Goal: Book appointment/travel/reservation

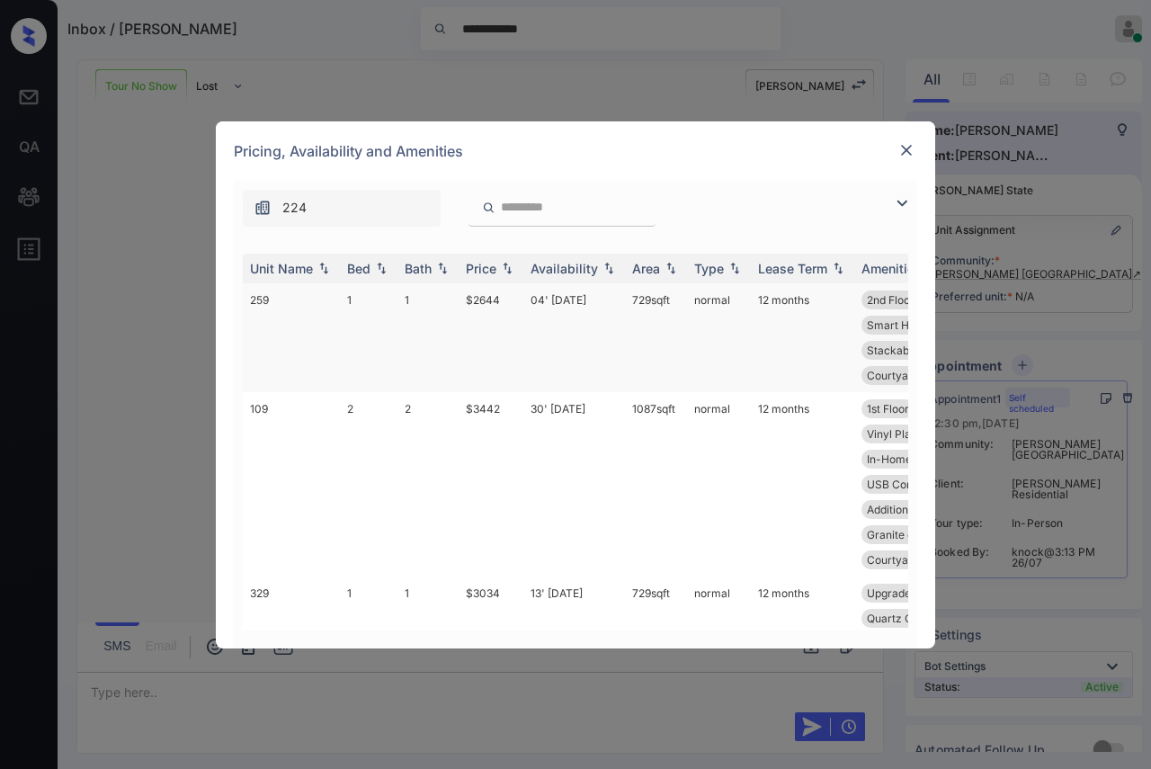
scroll to position [558, 0]
click at [349, 271] on div "Bed" at bounding box center [358, 268] width 23 height 15
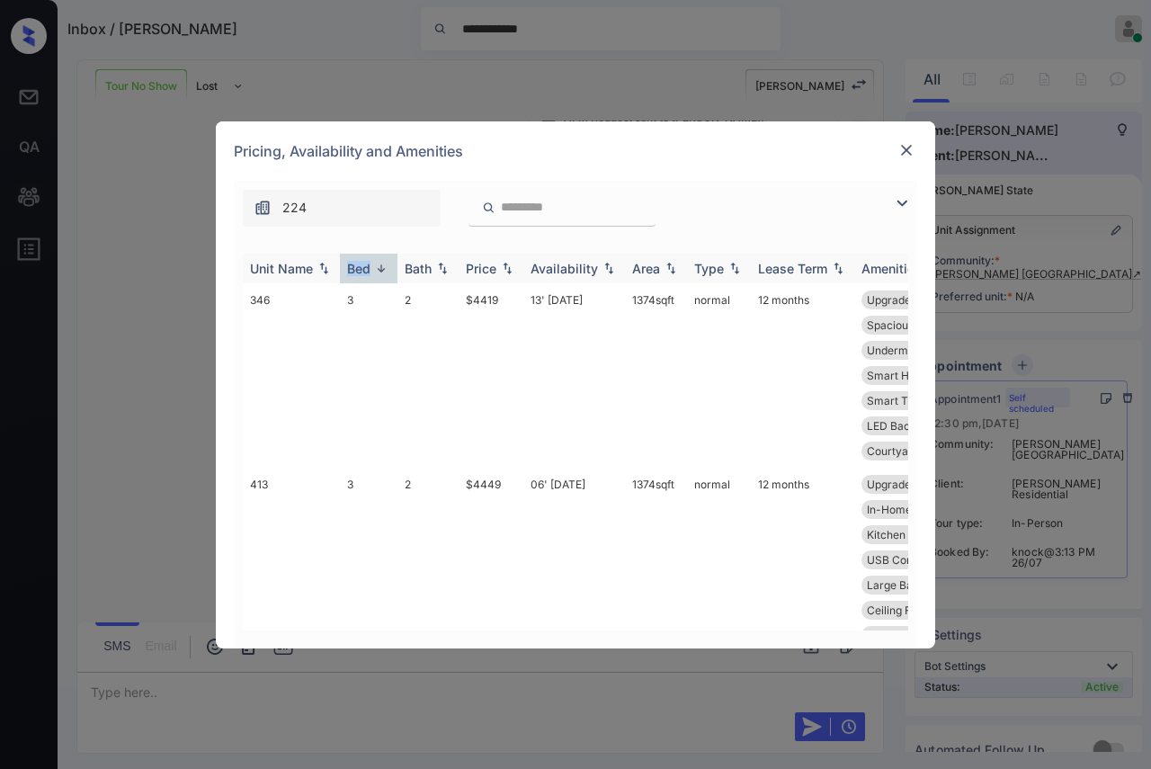
click at [350, 268] on div "Bed" at bounding box center [358, 268] width 23 height 15
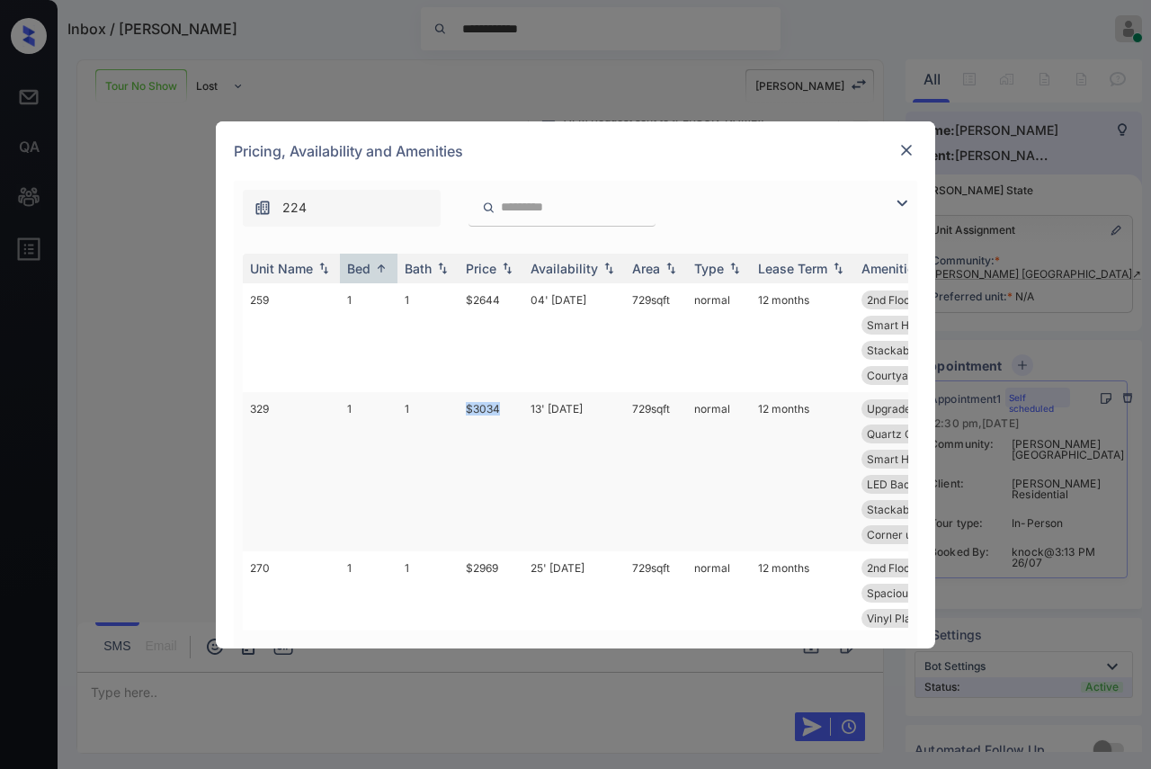
drag, startPoint x: 494, startPoint y: 405, endPoint x: 519, endPoint y: 397, distance: 26.4
click at [519, 397] on tr "329 1 1 $3034 13' Aug 25 729 sqft normal 12 months Upgrades: 1x1 3rd Floor Viny…" at bounding box center [712, 471] width 939 height 159
copy tr "$3034"
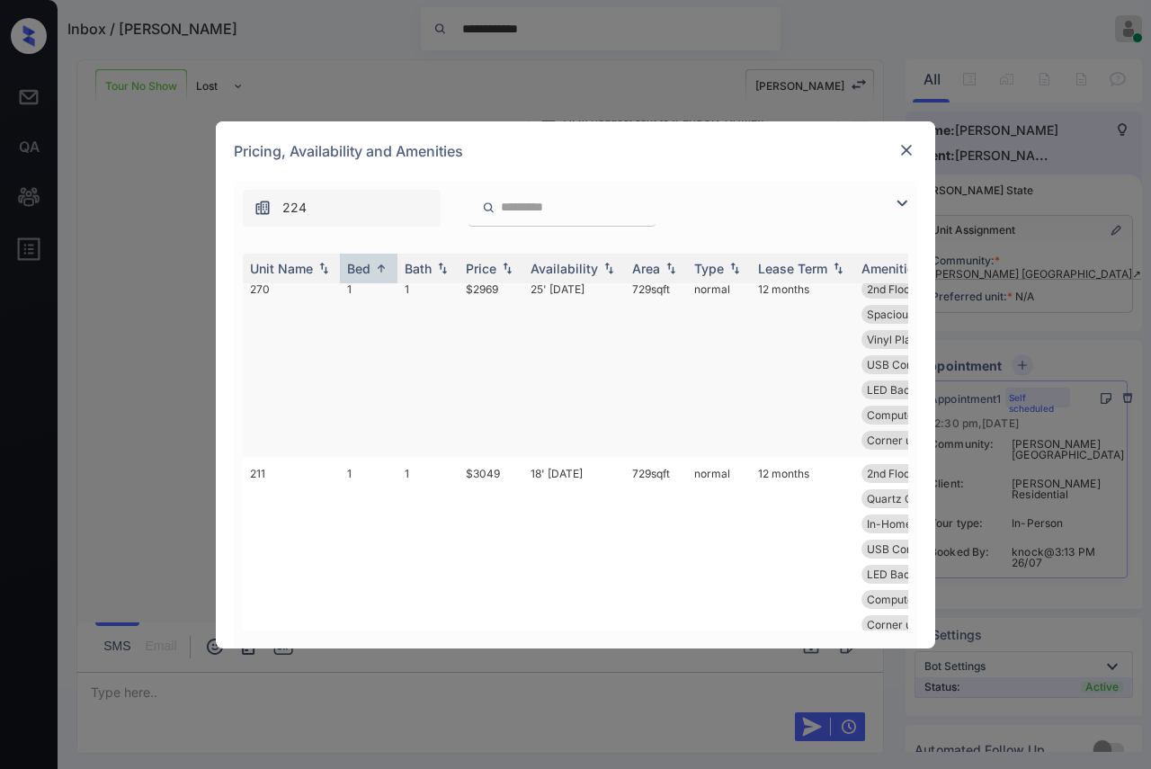
scroll to position [399, 0]
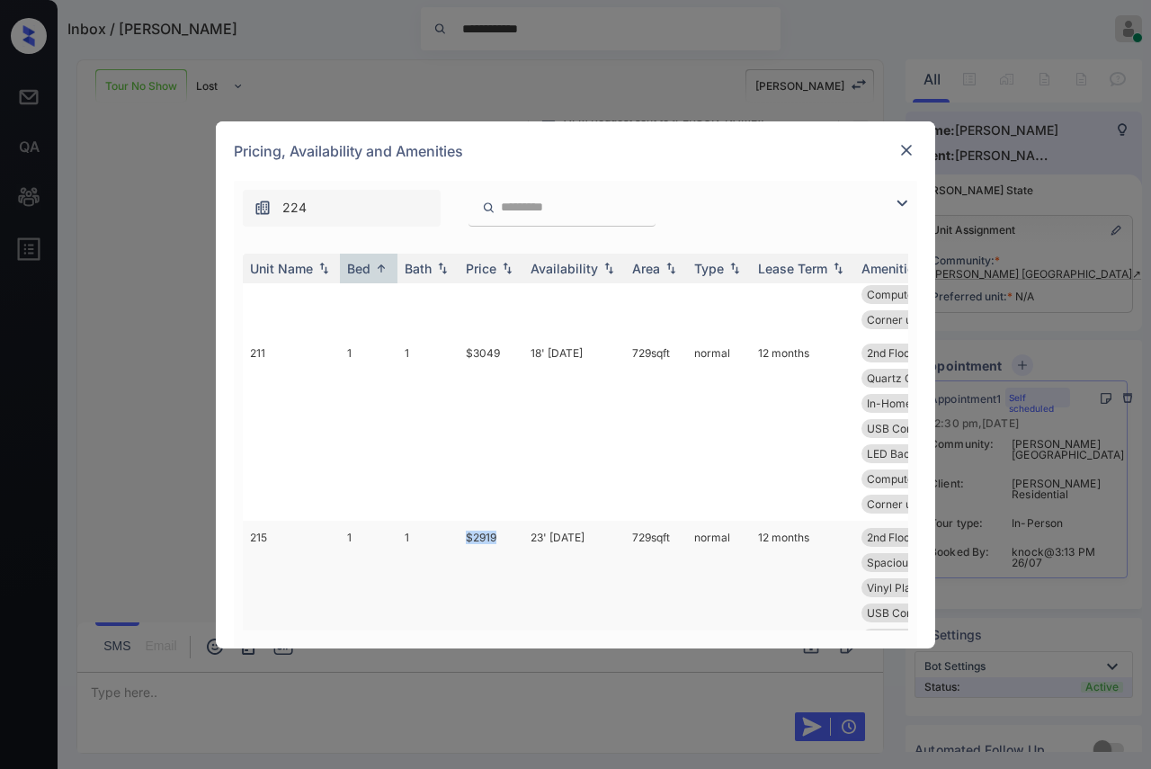
drag, startPoint x: 467, startPoint y: 527, endPoint x: 509, endPoint y: 526, distance: 42.3
click at [503, 530] on td "$2919" at bounding box center [490, 599] width 65 height 159
copy td "$2919"
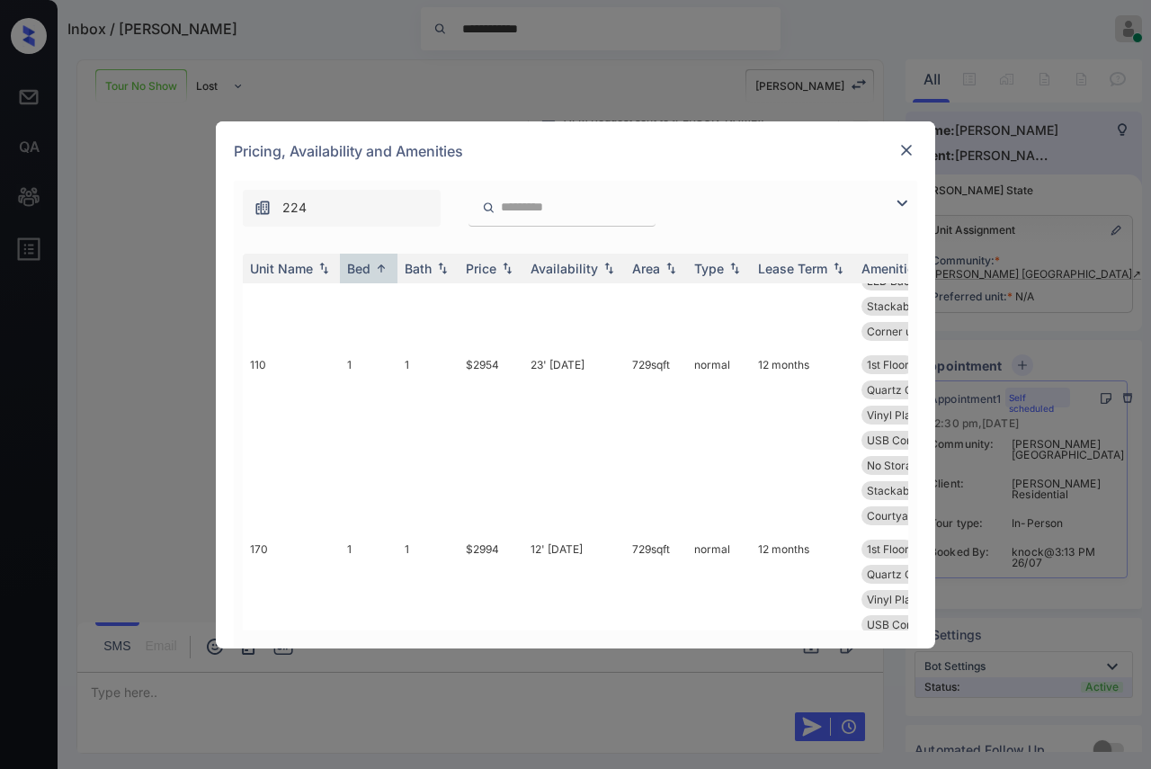
scroll to position [1099, 0]
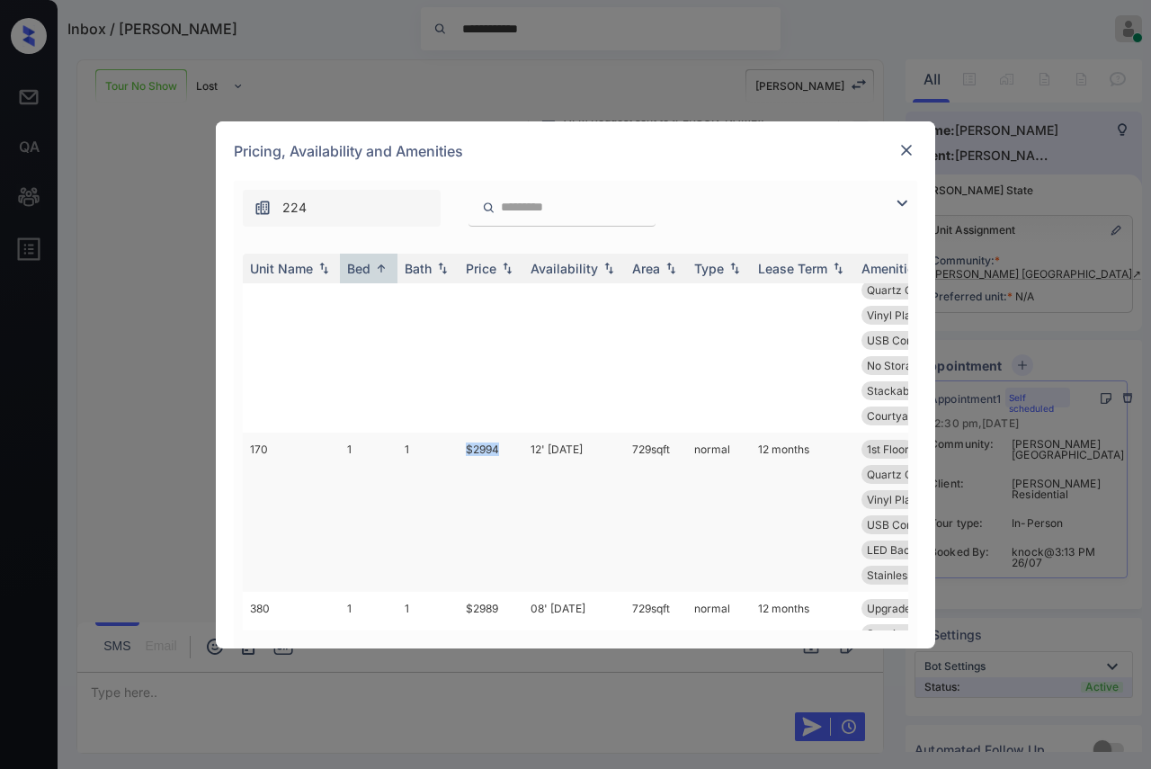
drag, startPoint x: 464, startPoint y: 448, endPoint x: 518, endPoint y: 449, distance: 54.0
click at [518, 449] on td "$2994" at bounding box center [490, 511] width 65 height 159
copy td "$2994"
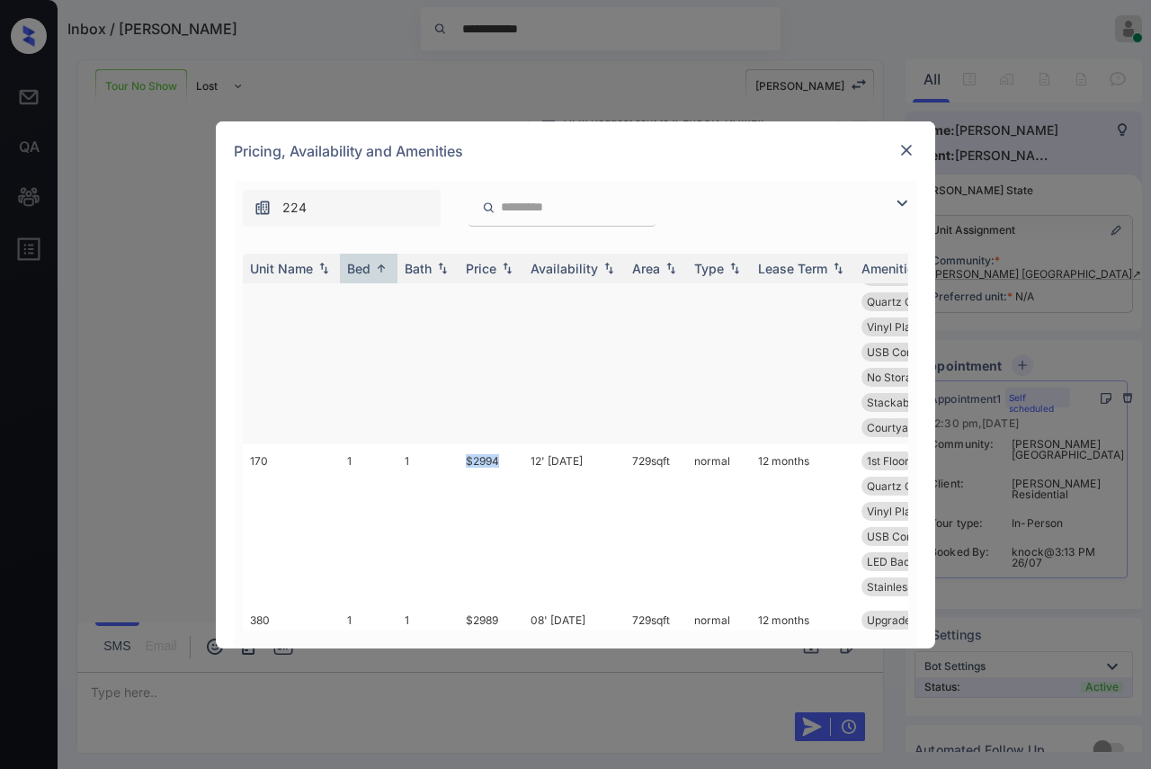
scroll to position [999, 0]
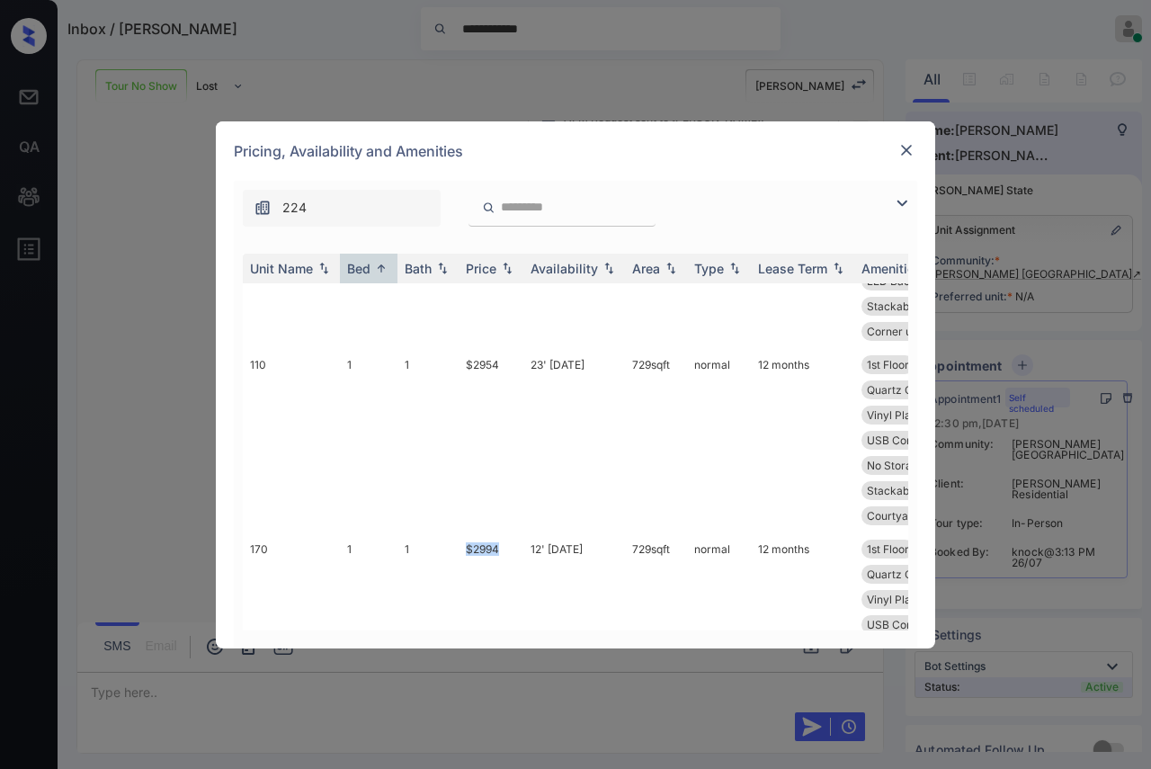
click at [908, 152] on img at bounding box center [906, 150] width 18 height 18
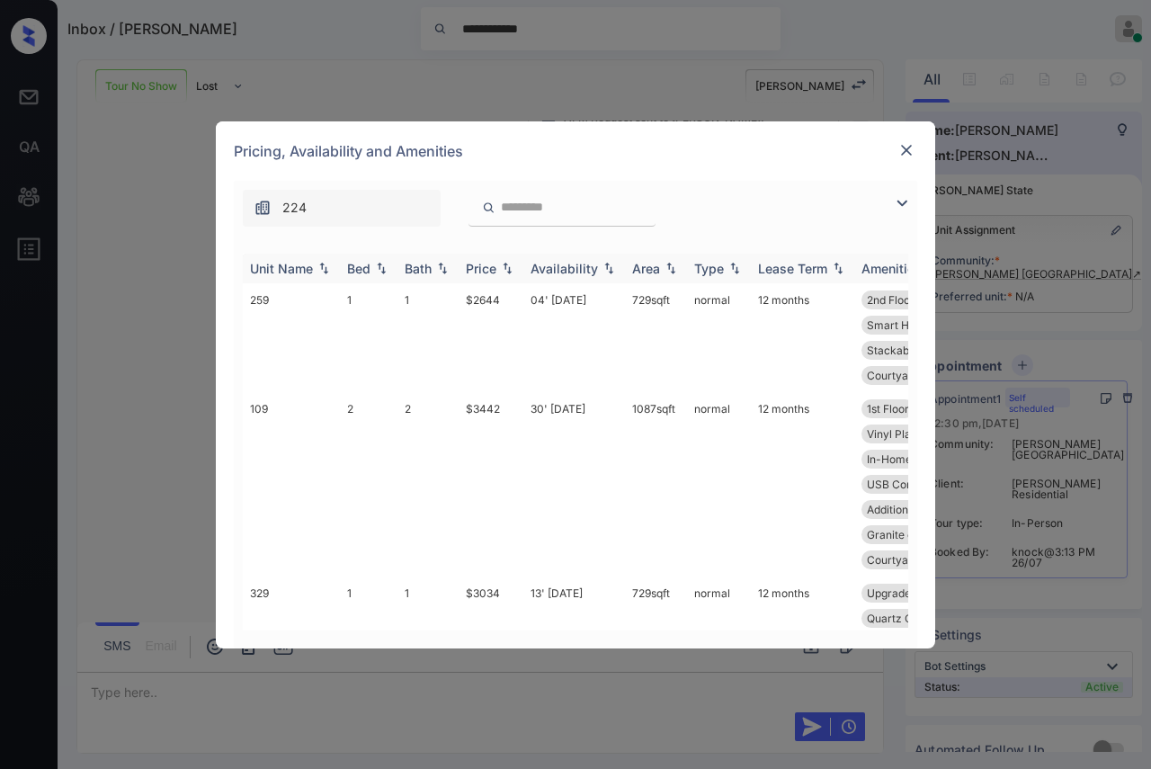
click at [361, 269] on div "Bed" at bounding box center [358, 268] width 23 height 15
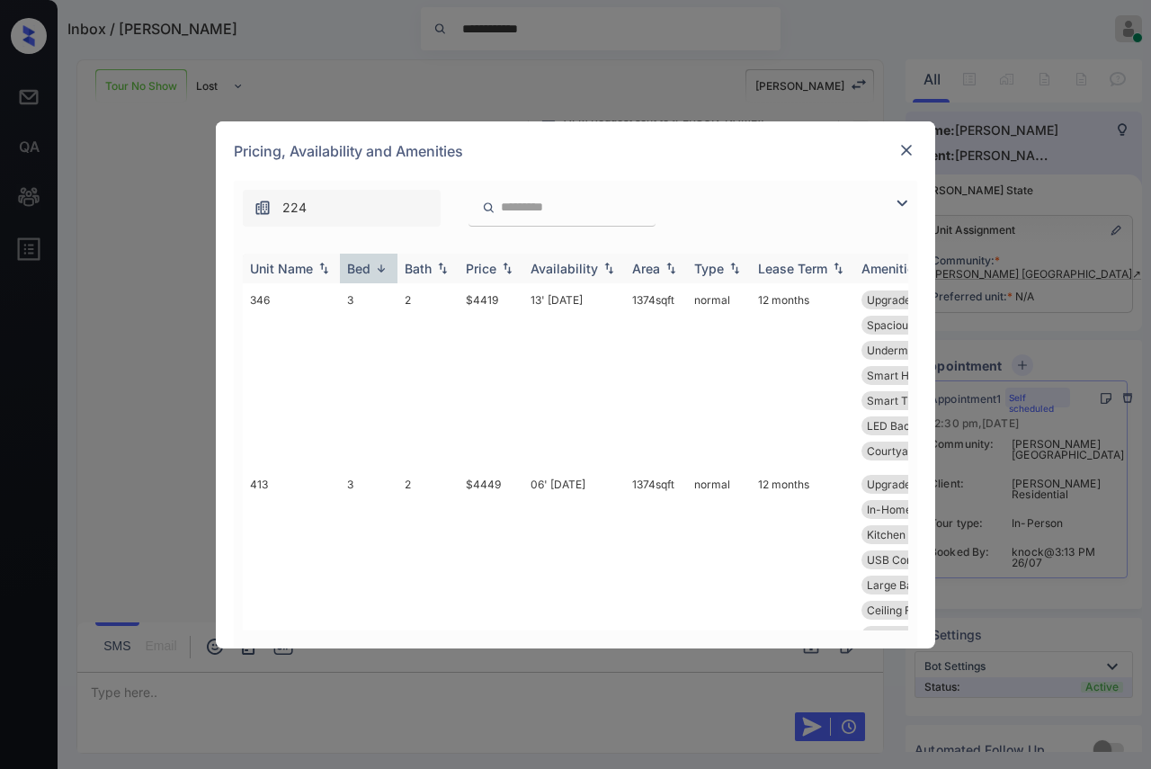
click at [361, 269] on div "Bed" at bounding box center [358, 268] width 23 height 15
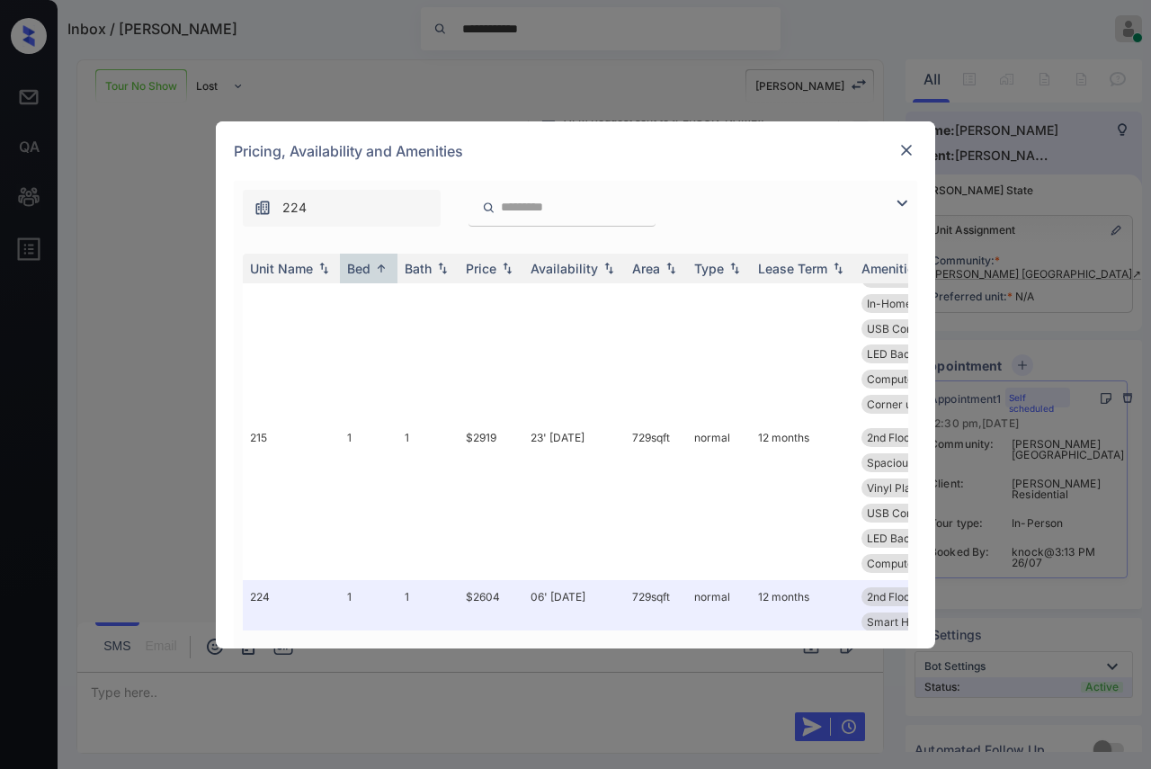
scroll to position [698, 0]
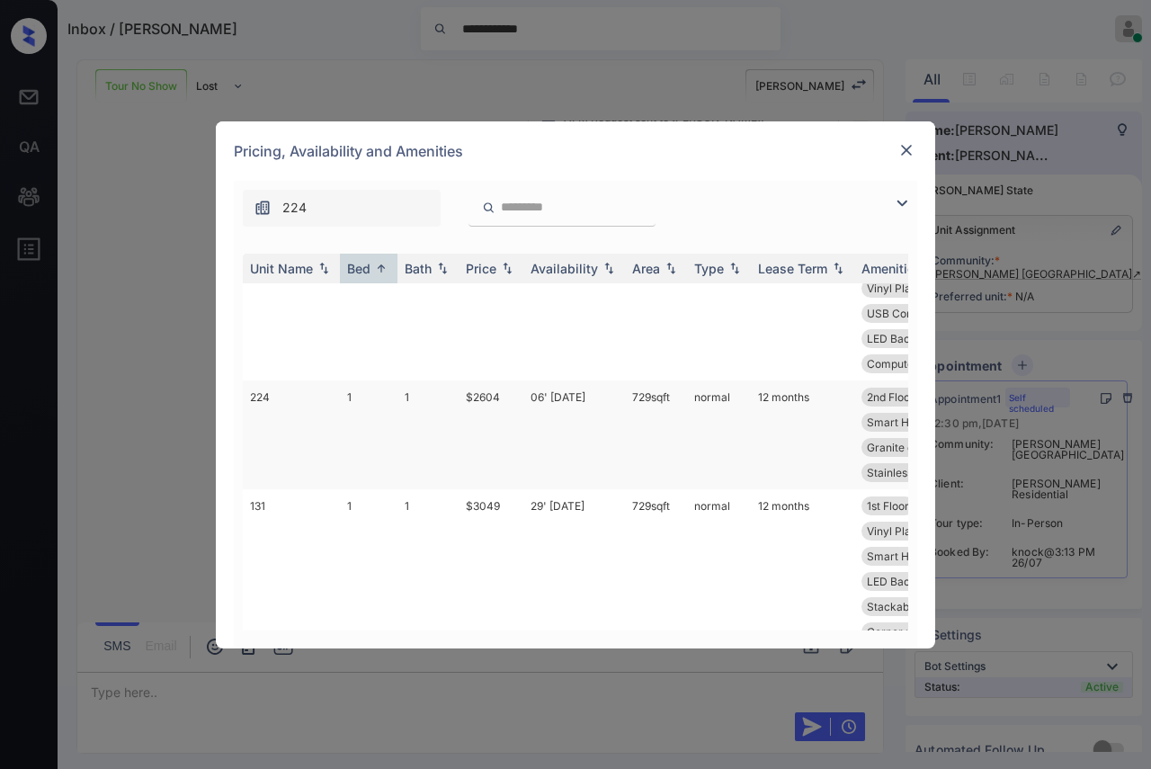
click at [475, 401] on td "$2604" at bounding box center [490, 434] width 65 height 109
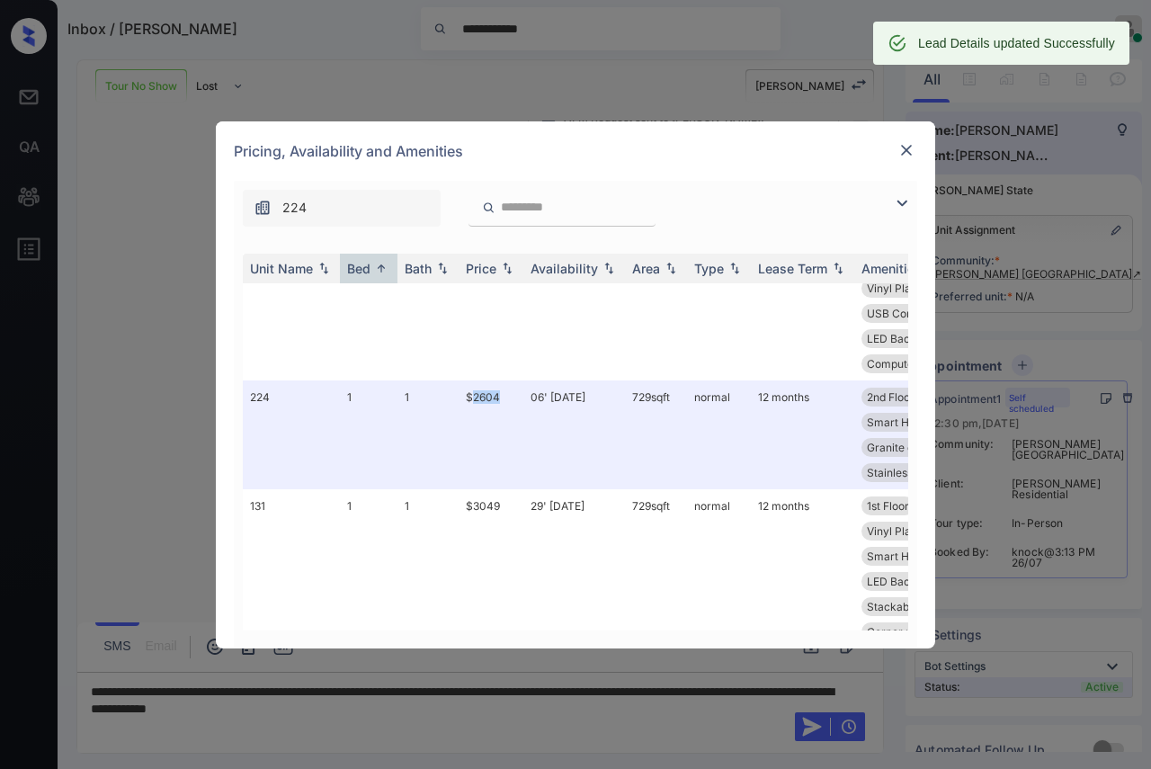
click at [908, 150] on img at bounding box center [906, 150] width 18 height 18
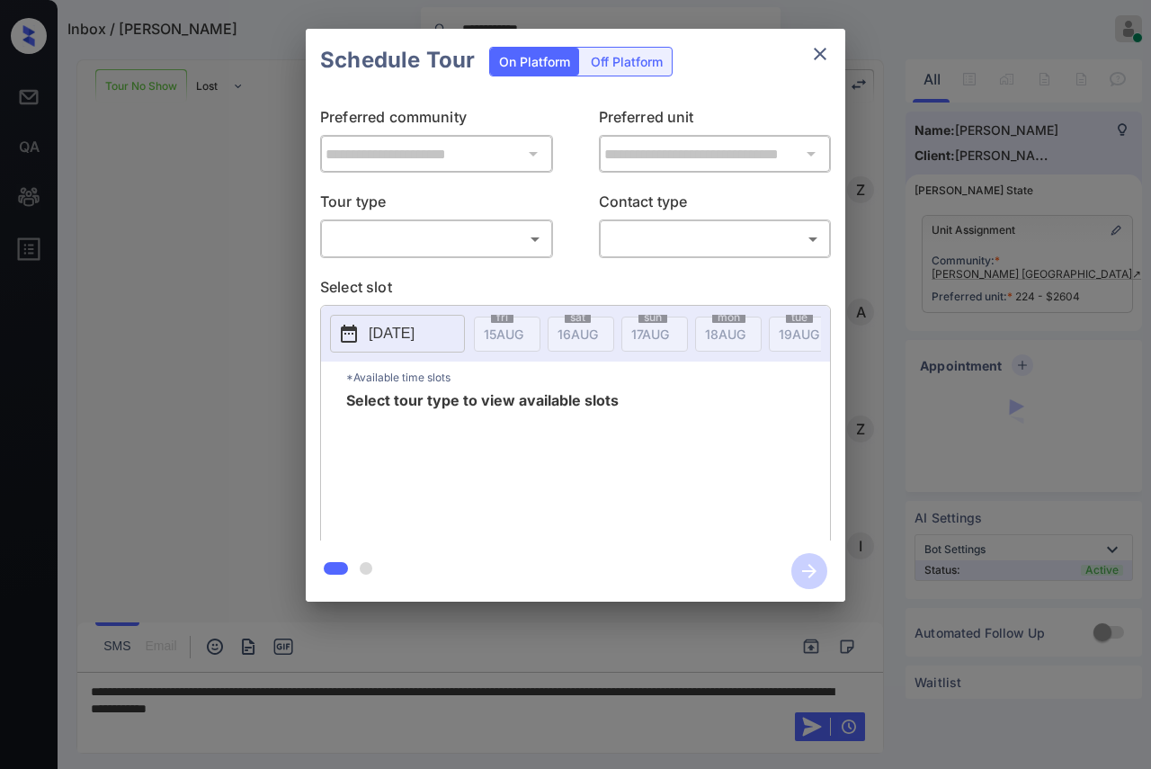
scroll to position [558, 0]
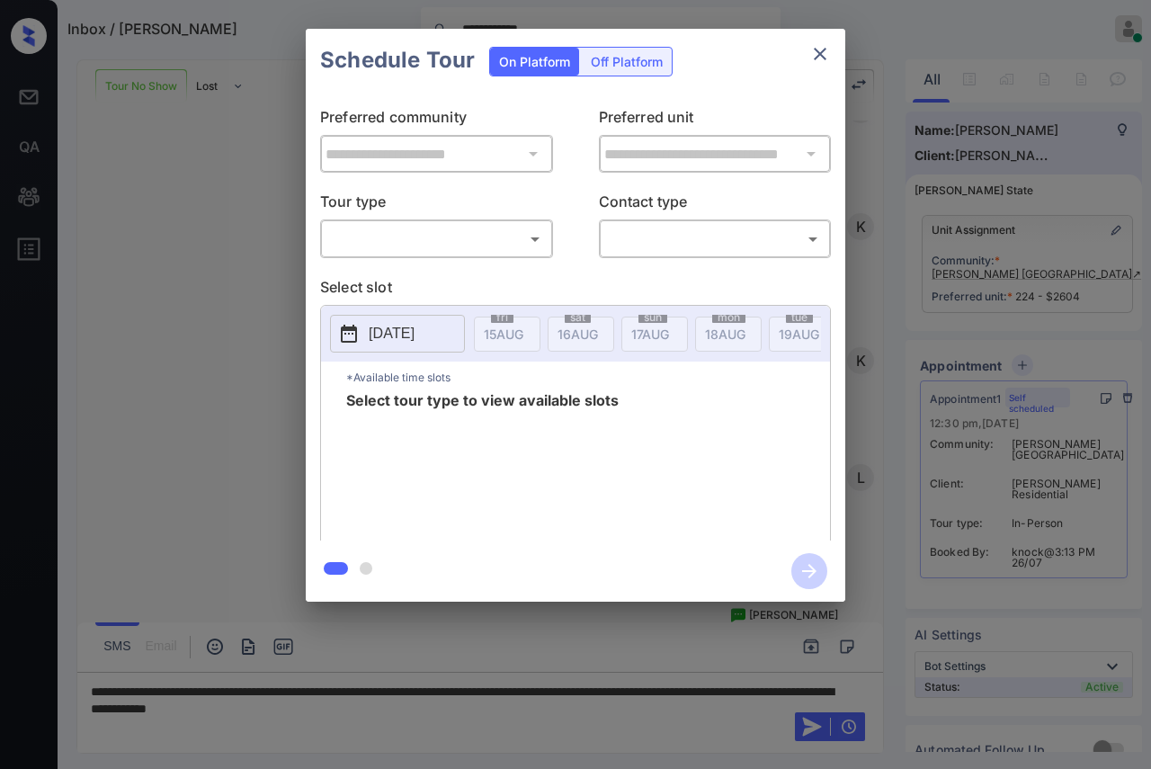
click at [398, 238] on body "**********" at bounding box center [575, 384] width 1151 height 769
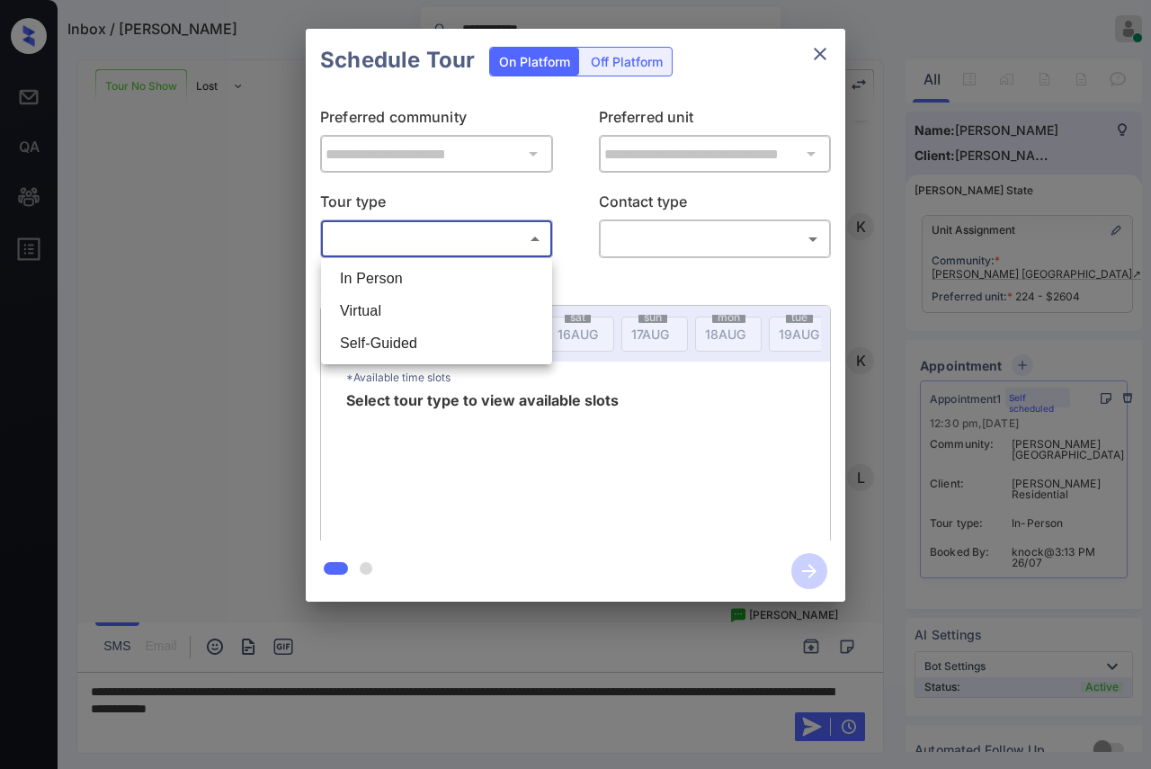
click at [388, 278] on li "In Person" at bounding box center [436, 278] width 222 height 32
type input "********"
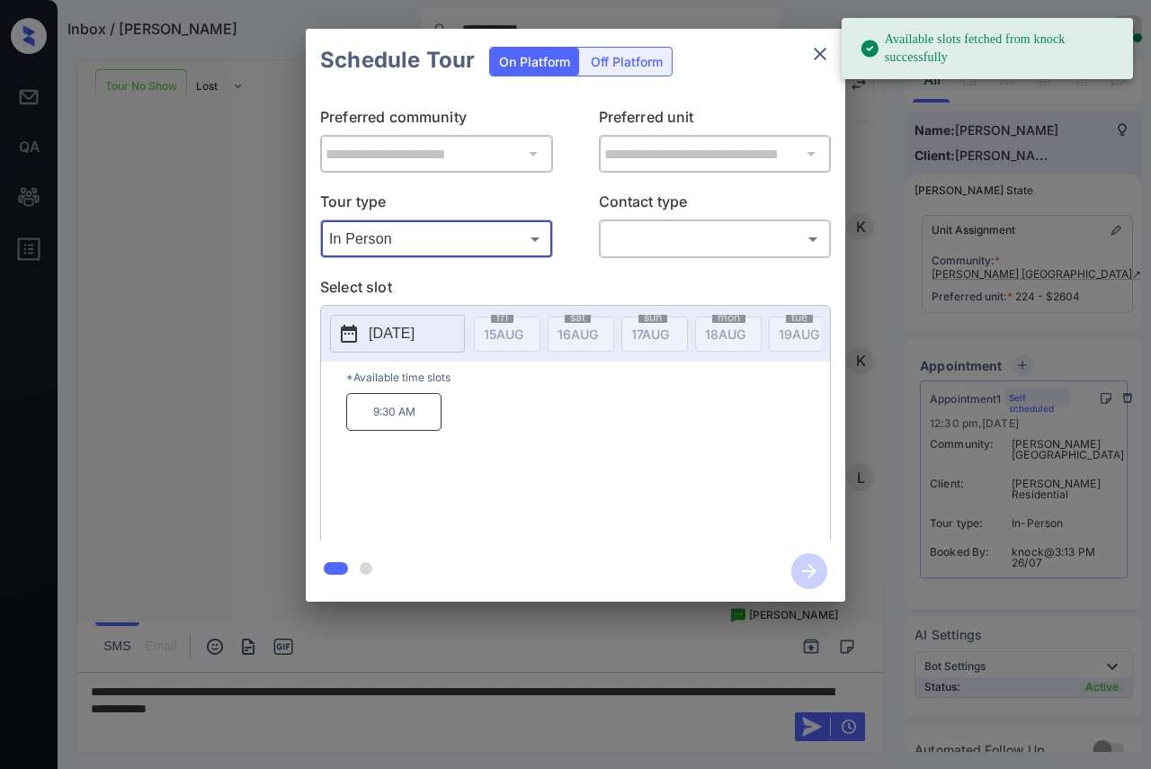
click at [410, 341] on p "2025-08-21" at bounding box center [392, 334] width 46 height 22
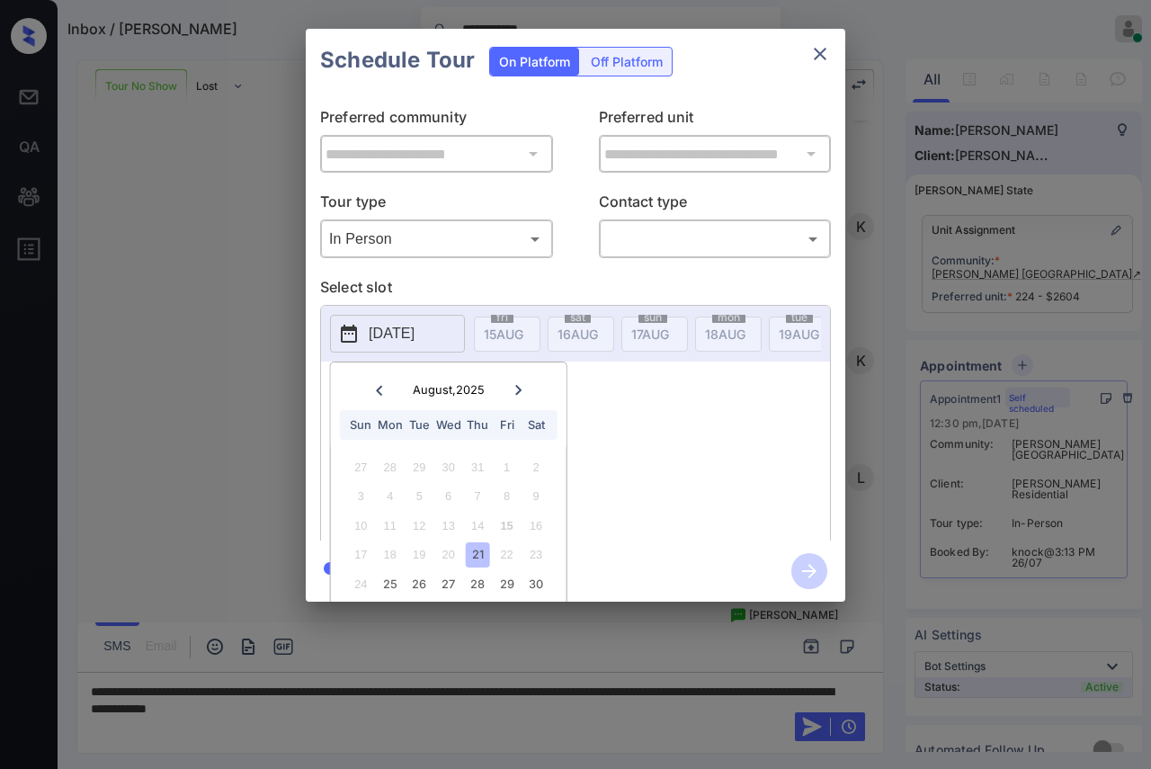
scroll to position [51, 0]
click at [653, 442] on div "9:30 AM" at bounding box center [588, 465] width 484 height 144
drag, startPoint x: 364, startPoint y: 424, endPoint x: 441, endPoint y: 419, distance: 77.5
click at [441, 419] on div "9:30 AM" at bounding box center [588, 465] width 484 height 144
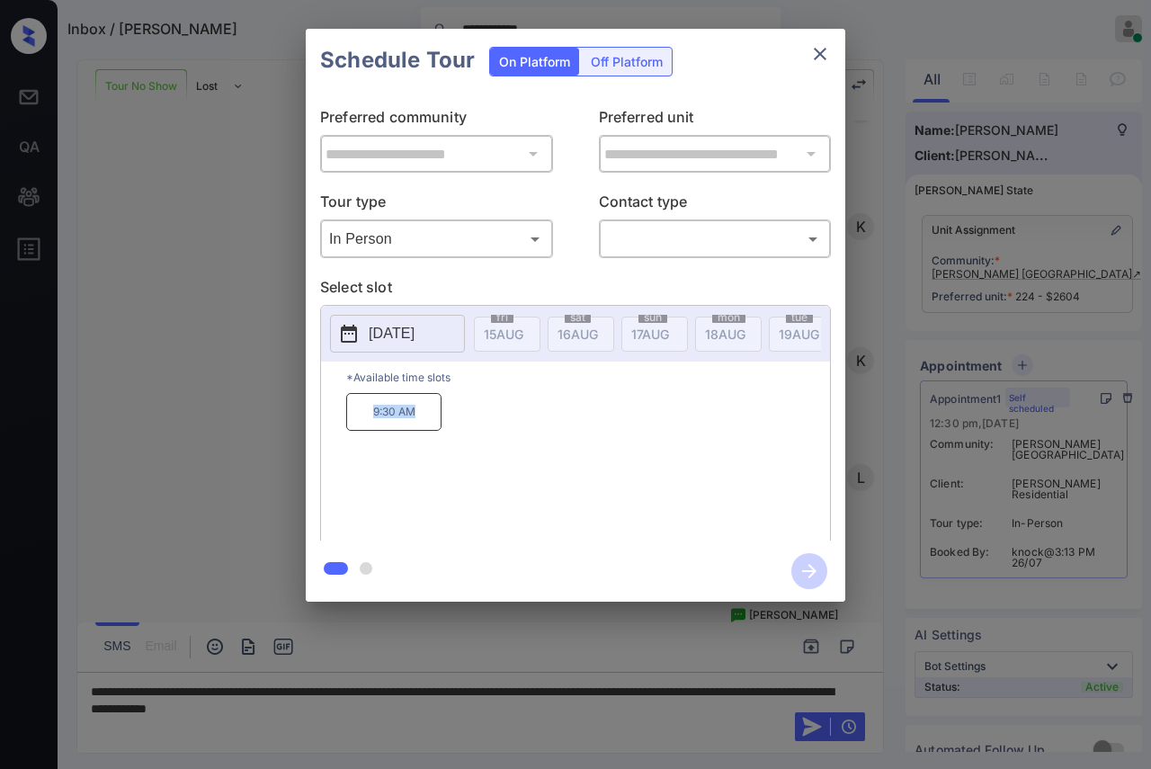
copy p "9:30 AM"
click at [677, 236] on body "**********" at bounding box center [575, 384] width 1151 height 769
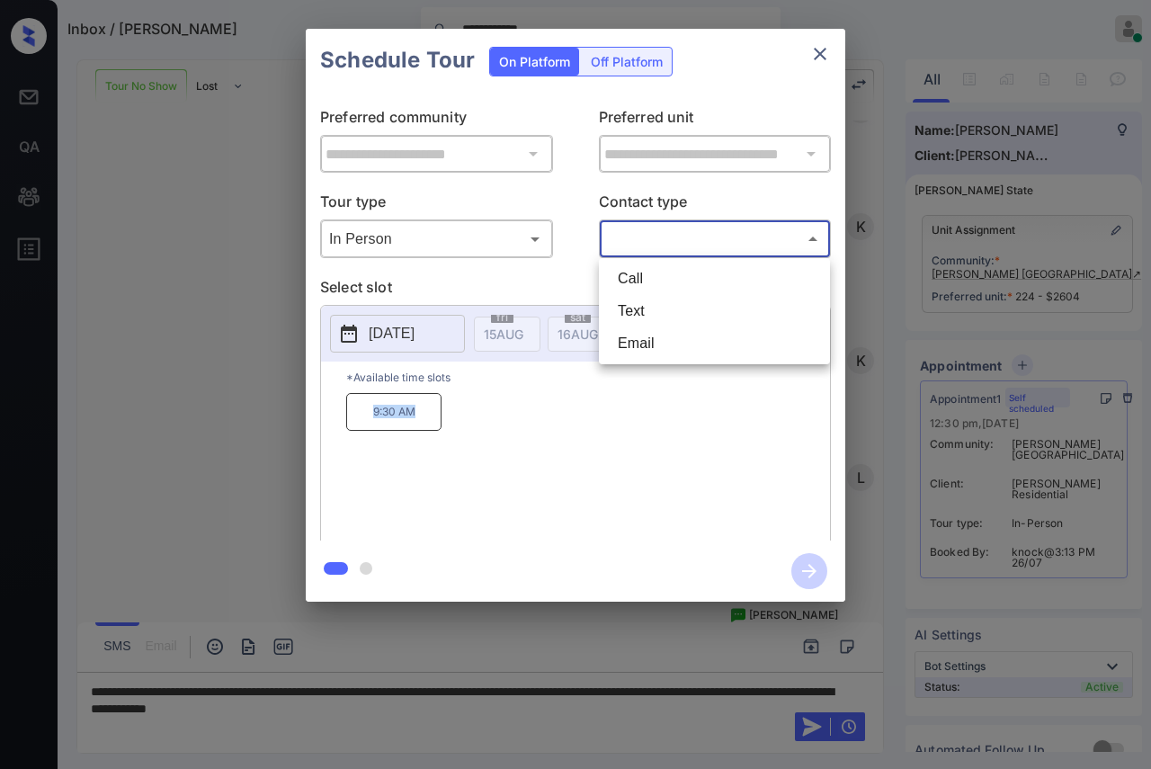
click at [656, 316] on li "Text" at bounding box center [714, 311] width 222 height 32
type input "****"
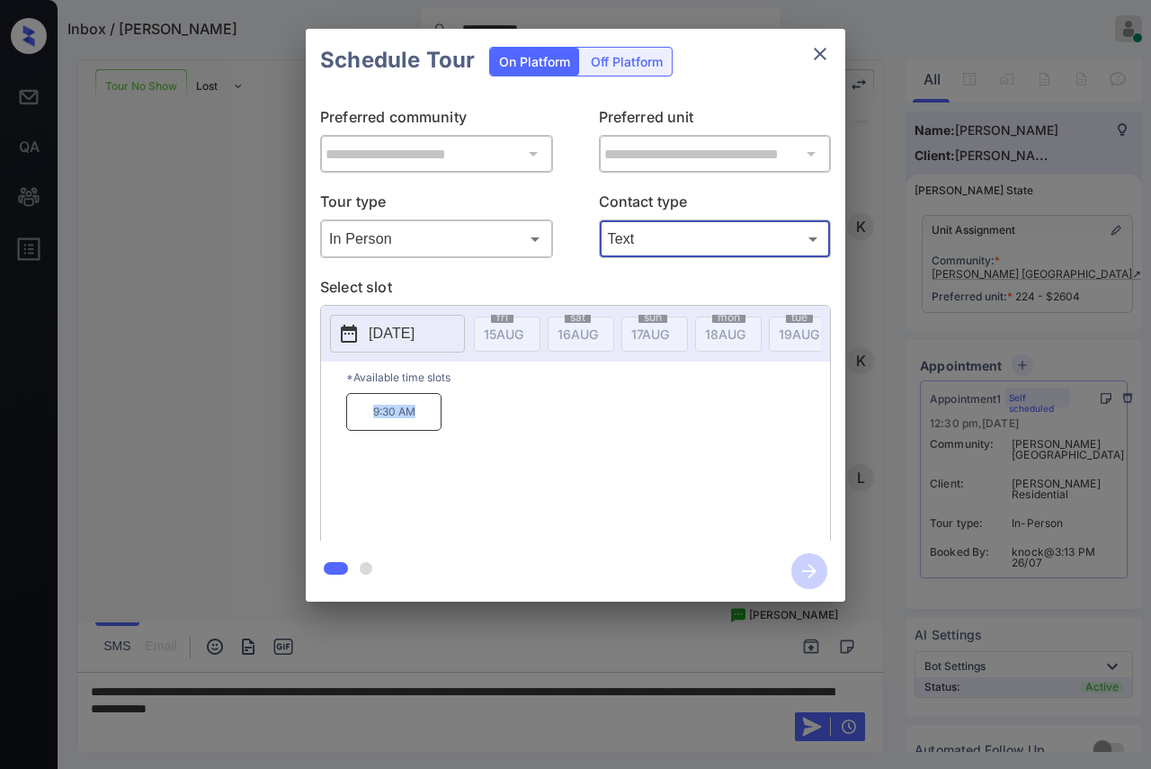
click at [414, 340] on p "2025-08-21" at bounding box center [392, 334] width 46 height 22
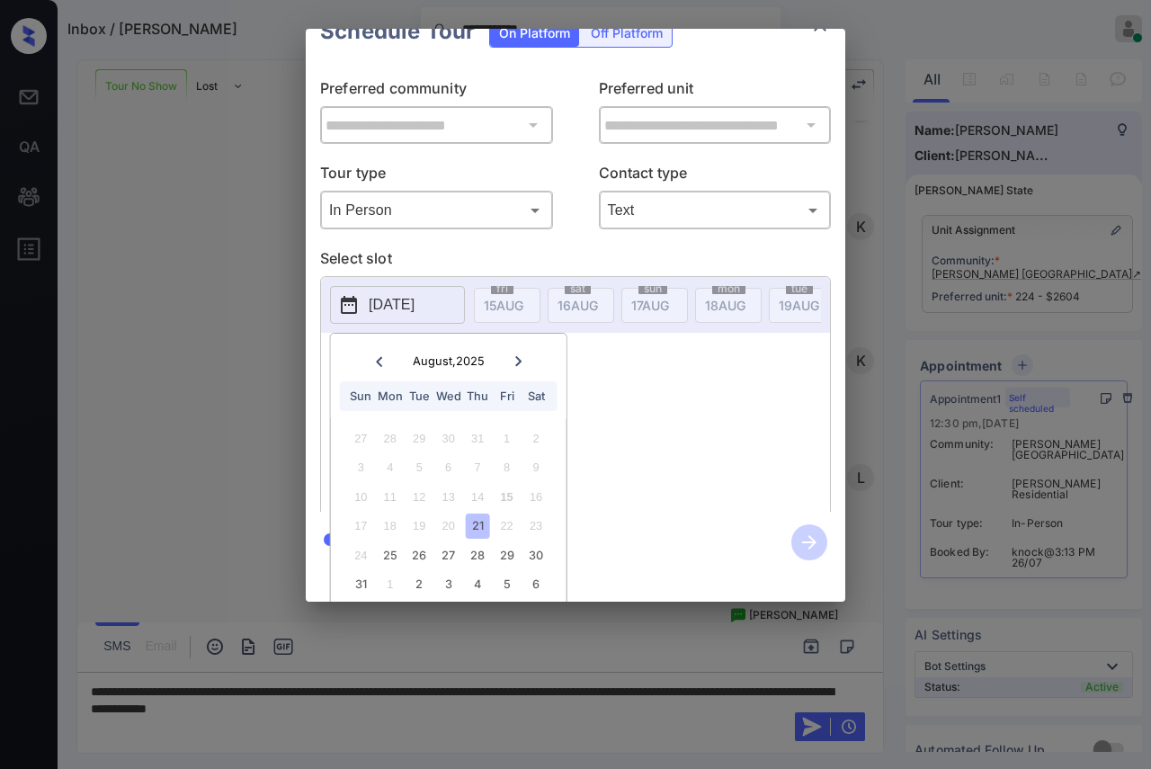
scroll to position [51, 0]
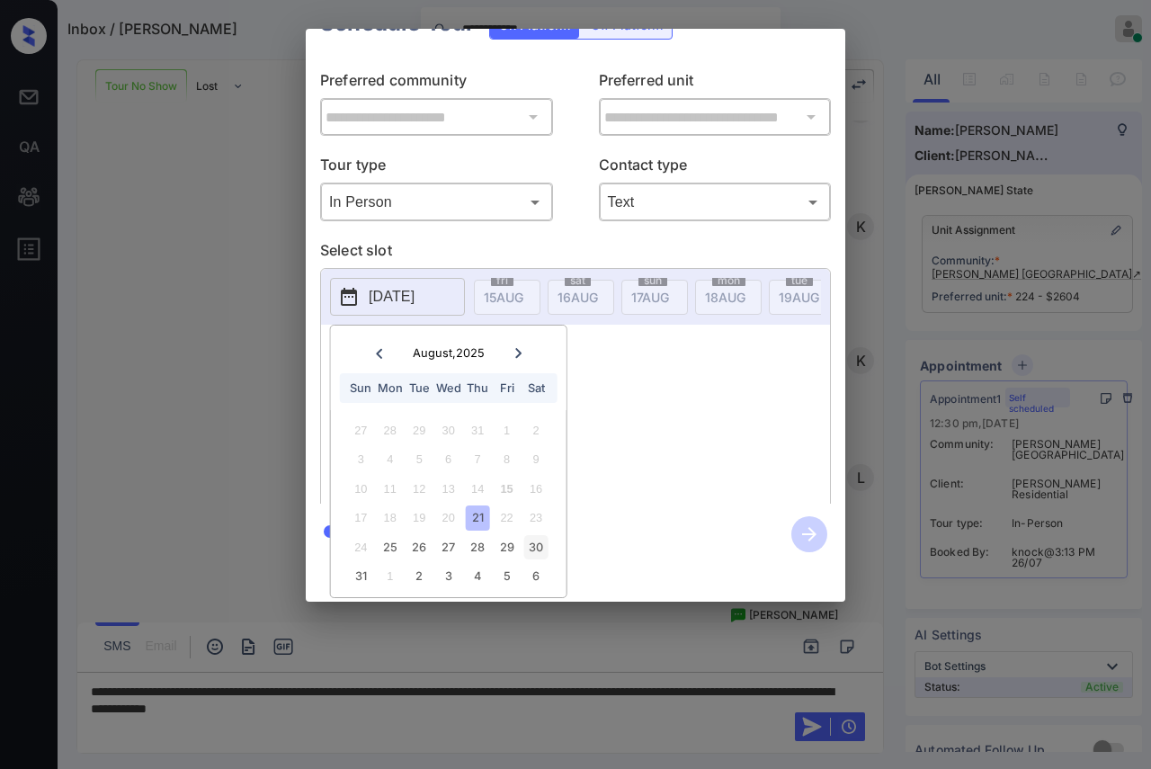
click at [536, 535] on div "30" at bounding box center [535, 547] width 24 height 24
click at [691, 446] on div "10:30 AM 11:30 AM 2:30 PM 3:30 PM" at bounding box center [588, 428] width 484 height 144
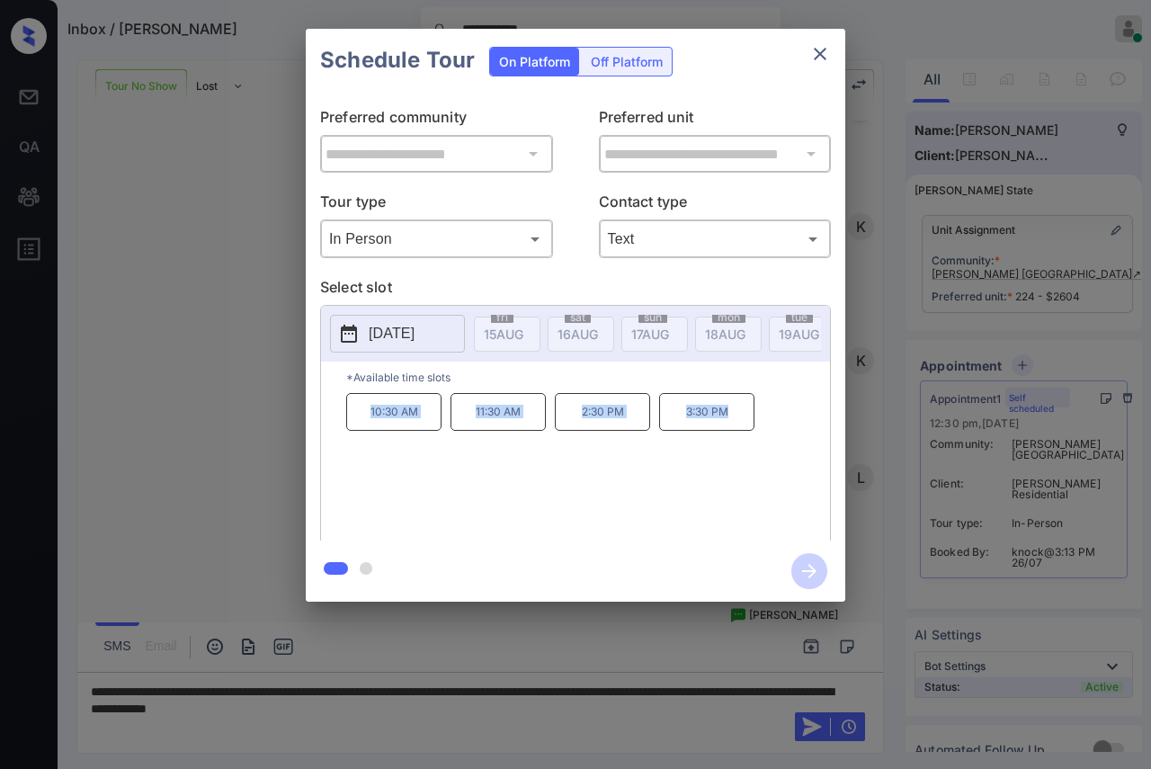
drag, startPoint x: 369, startPoint y: 420, endPoint x: 735, endPoint y: 407, distance: 367.0
click at [735, 407] on div "10:30 AM 11:30 AM 2:30 PM 3:30 PM" at bounding box center [588, 465] width 484 height 144
click at [566, 474] on div "10:30 AM 11:30 AM 2:30 PM 3:30 PM" at bounding box center [588, 465] width 484 height 144
click at [406, 332] on p "2025-08-30" at bounding box center [392, 334] width 46 height 22
click at [633, 471] on div "10:30 AM 11:30 AM 2:30 PM 3:30 PM" at bounding box center [588, 465] width 484 height 144
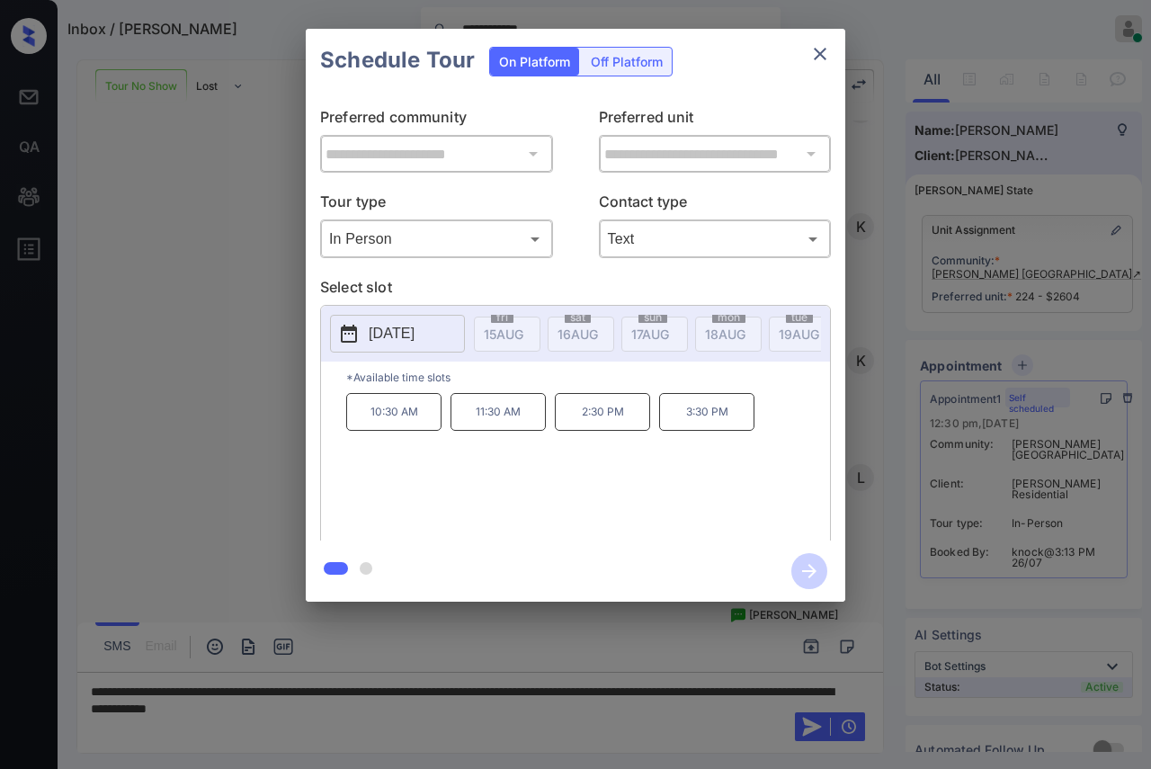
click at [170, 294] on div "**********" at bounding box center [575, 315] width 1151 height 630
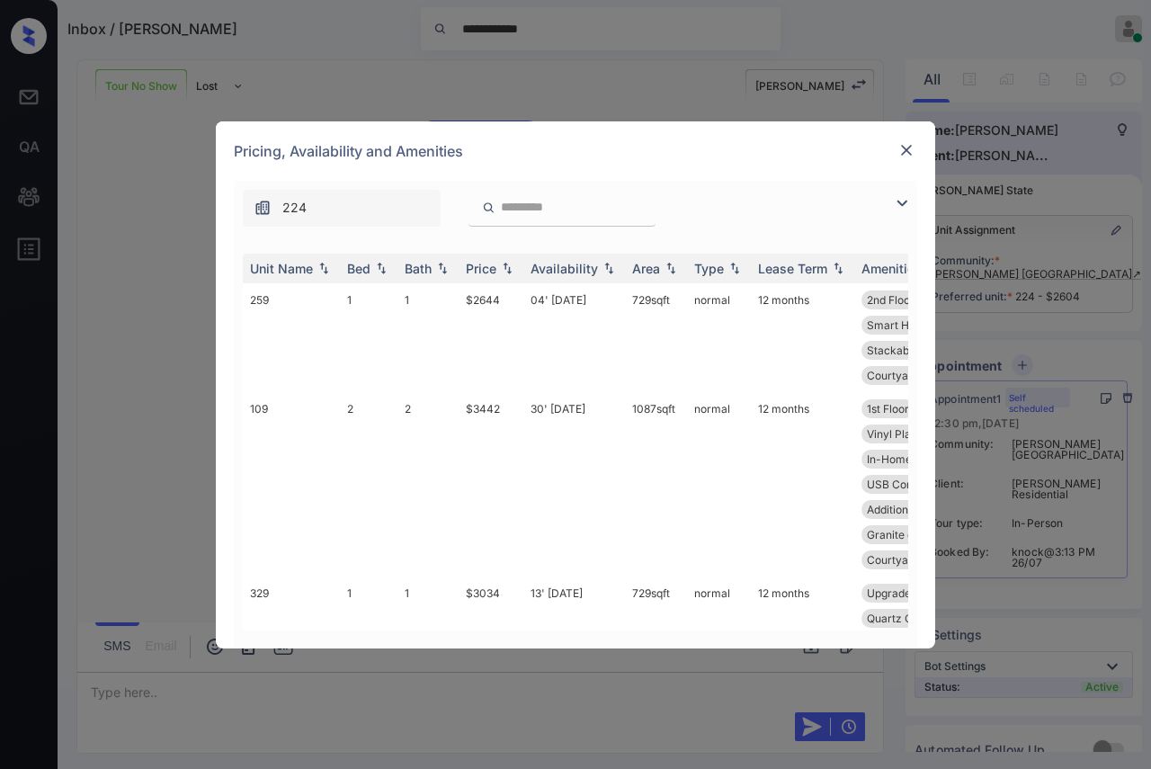
scroll to position [558, 0]
click at [357, 263] on div "Bed" at bounding box center [358, 268] width 23 height 15
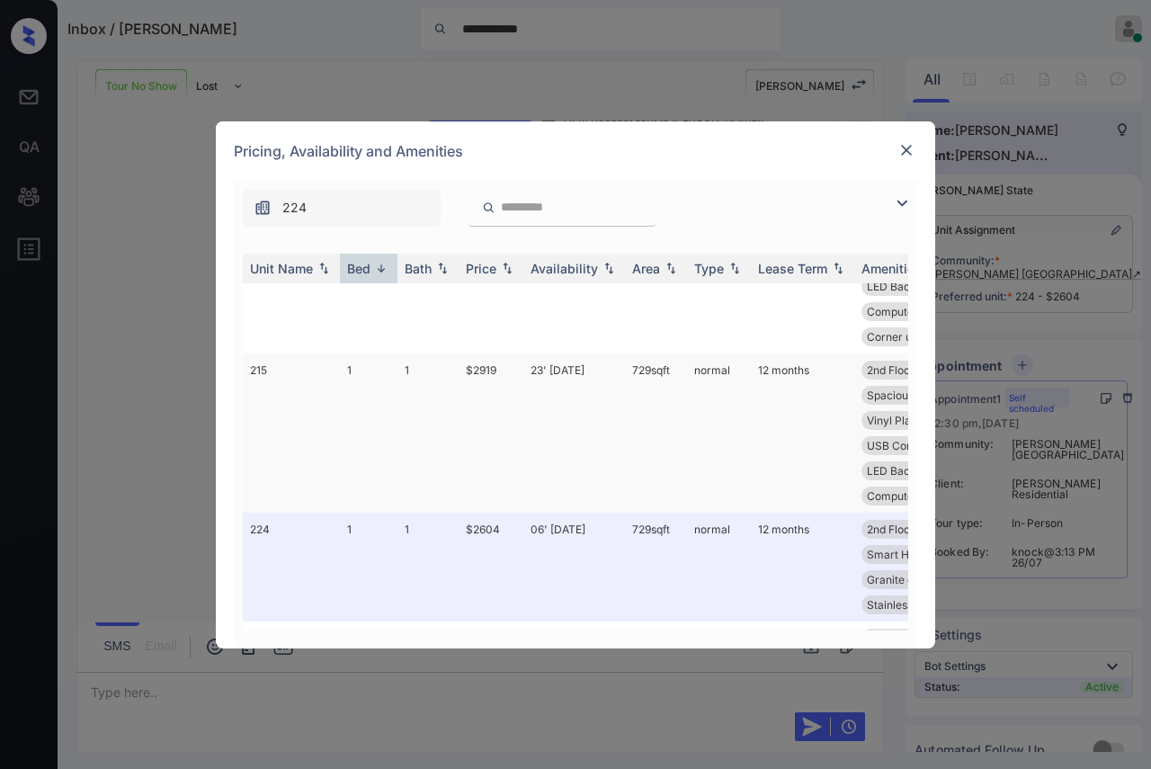
scroll to position [2297, 0]
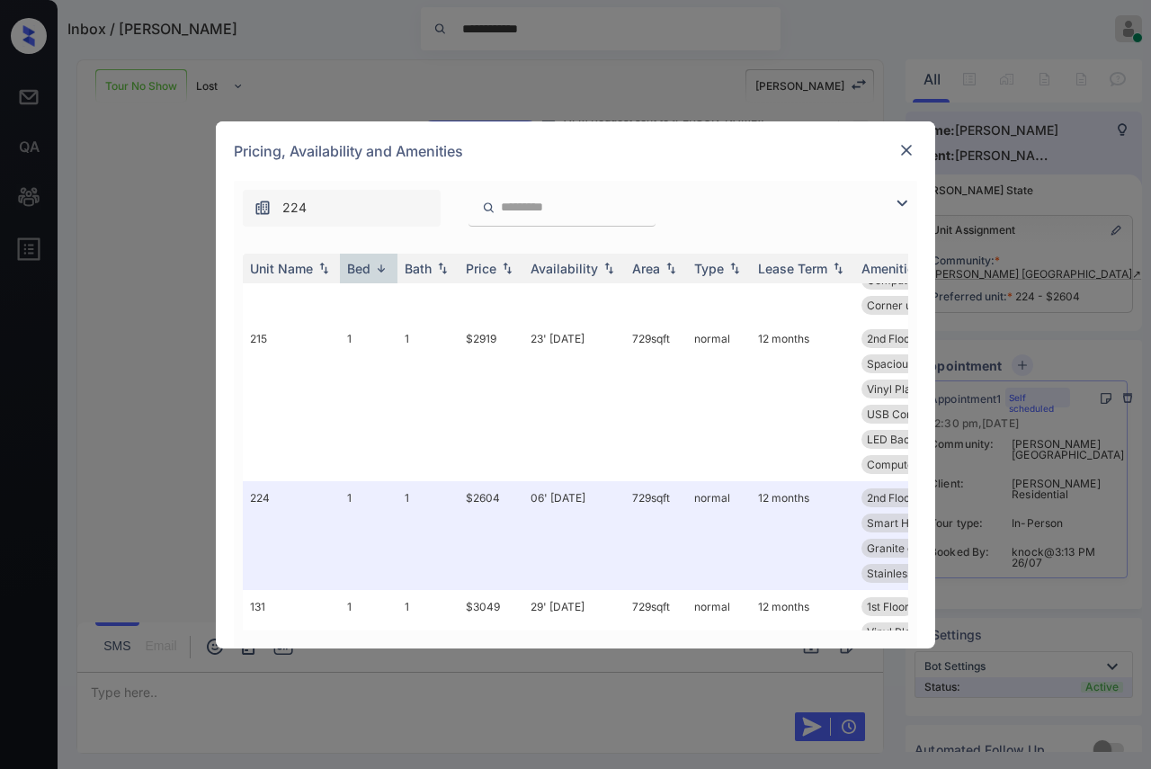
click at [156, 382] on div "**********" at bounding box center [575, 384] width 1151 height 769
click at [903, 150] on img at bounding box center [906, 150] width 18 height 18
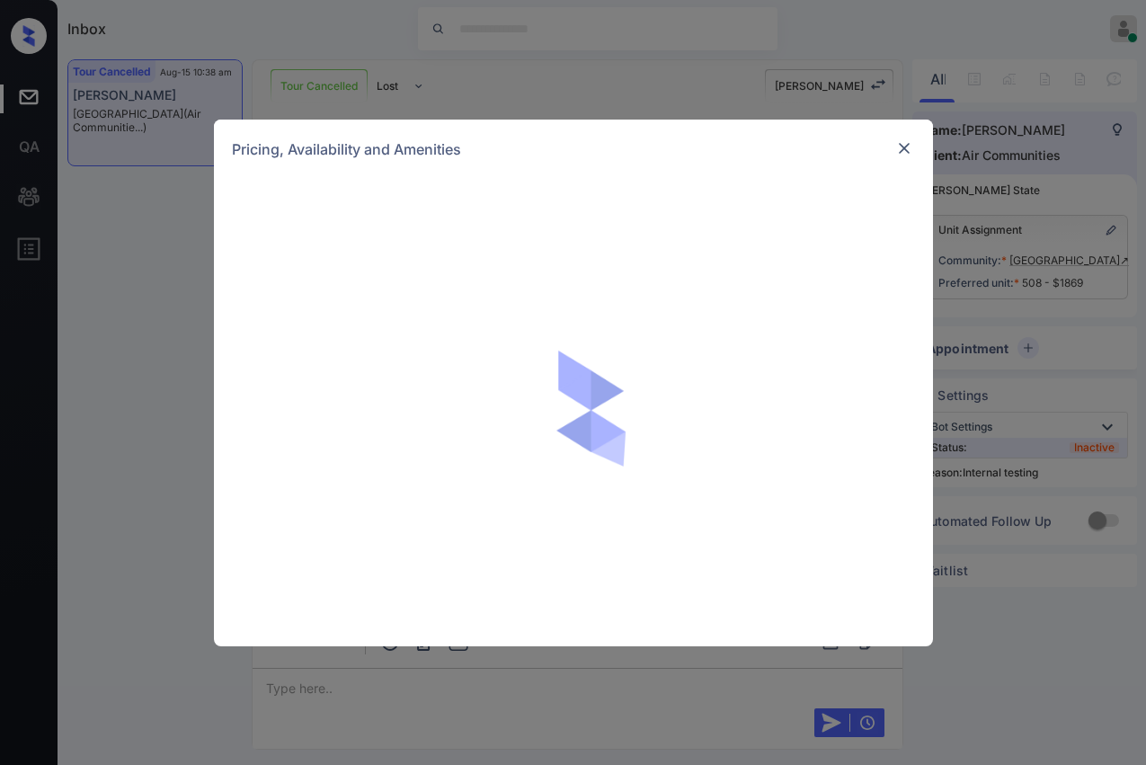
click at [664, 84] on div "Pricing, Availability and Amenities" at bounding box center [573, 382] width 1146 height 765
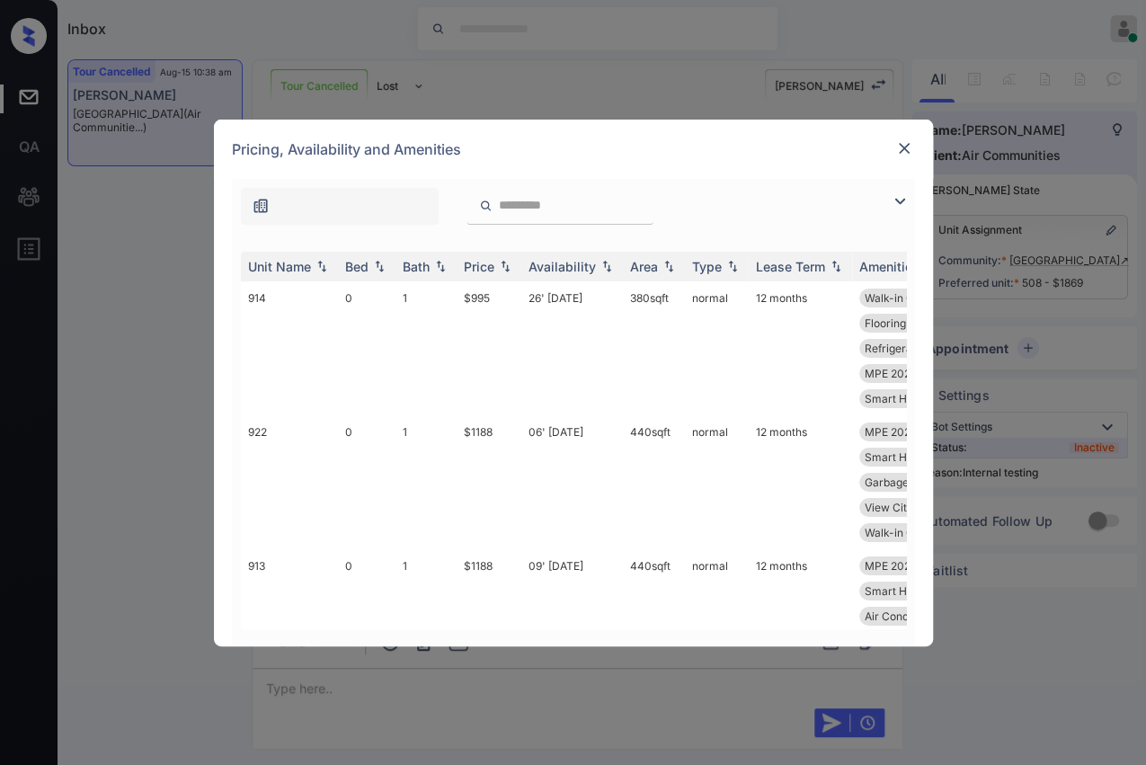
scroll to position [12624, 0]
click at [897, 148] on img at bounding box center [904, 148] width 18 height 18
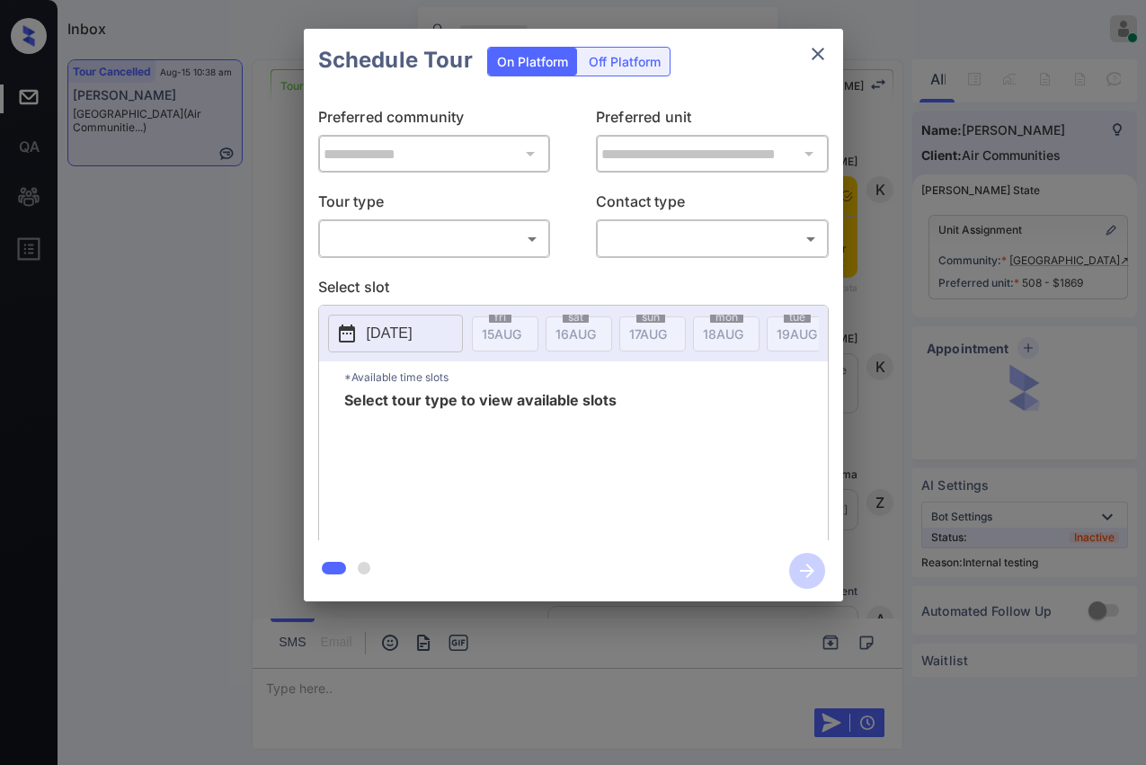
click at [467, 239] on body "Inbox [PERSON_NAME] [PERSON_NAME] Online Set yourself offline Set yourself on b…" at bounding box center [573, 382] width 1146 height 765
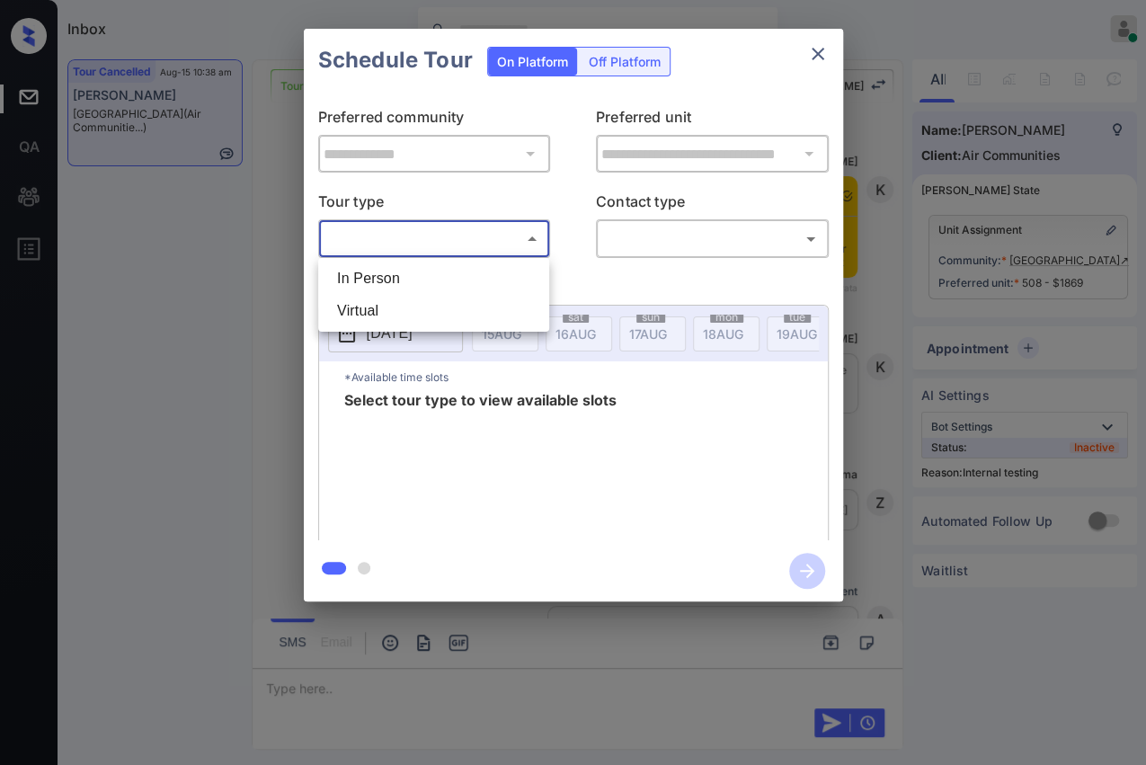
scroll to position [11526, 0]
click at [362, 277] on li "In Person" at bounding box center [434, 278] width 222 height 32
type input "********"
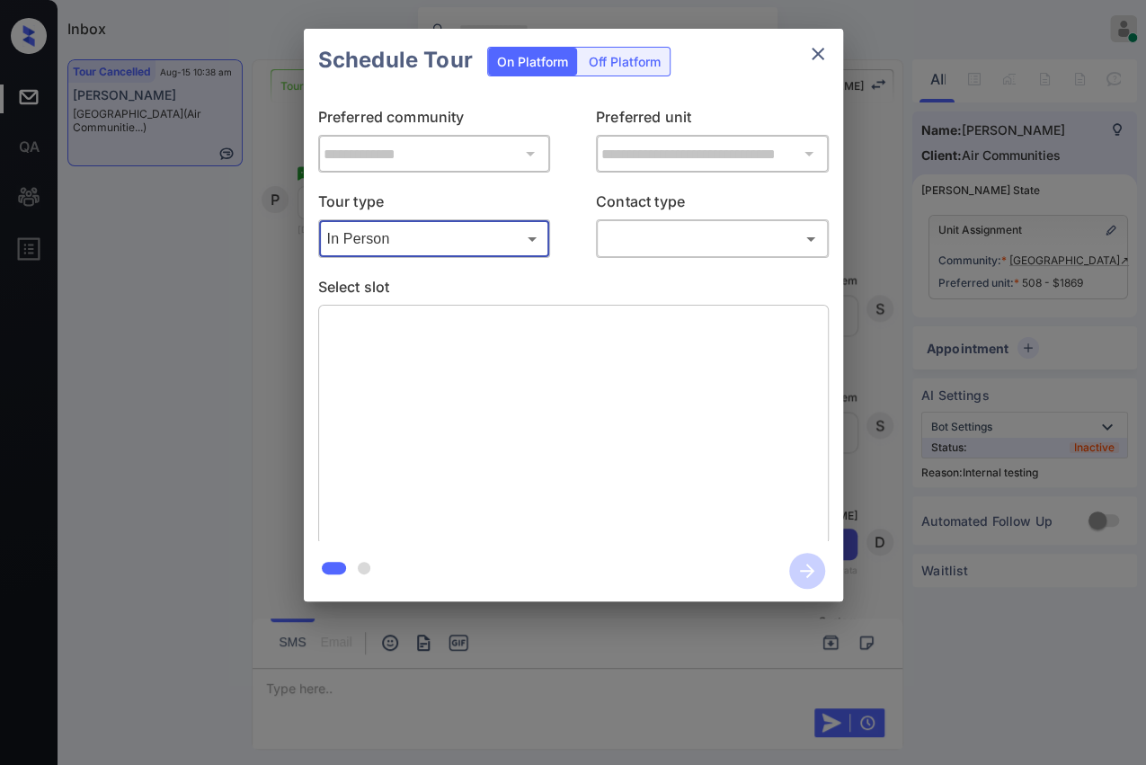
click at [672, 246] on div at bounding box center [573, 382] width 1146 height 765
click at [674, 241] on body "Inbox [PERSON_NAME] [PERSON_NAME] Online Set yourself offline Set yourself on b…" at bounding box center [573, 382] width 1146 height 765
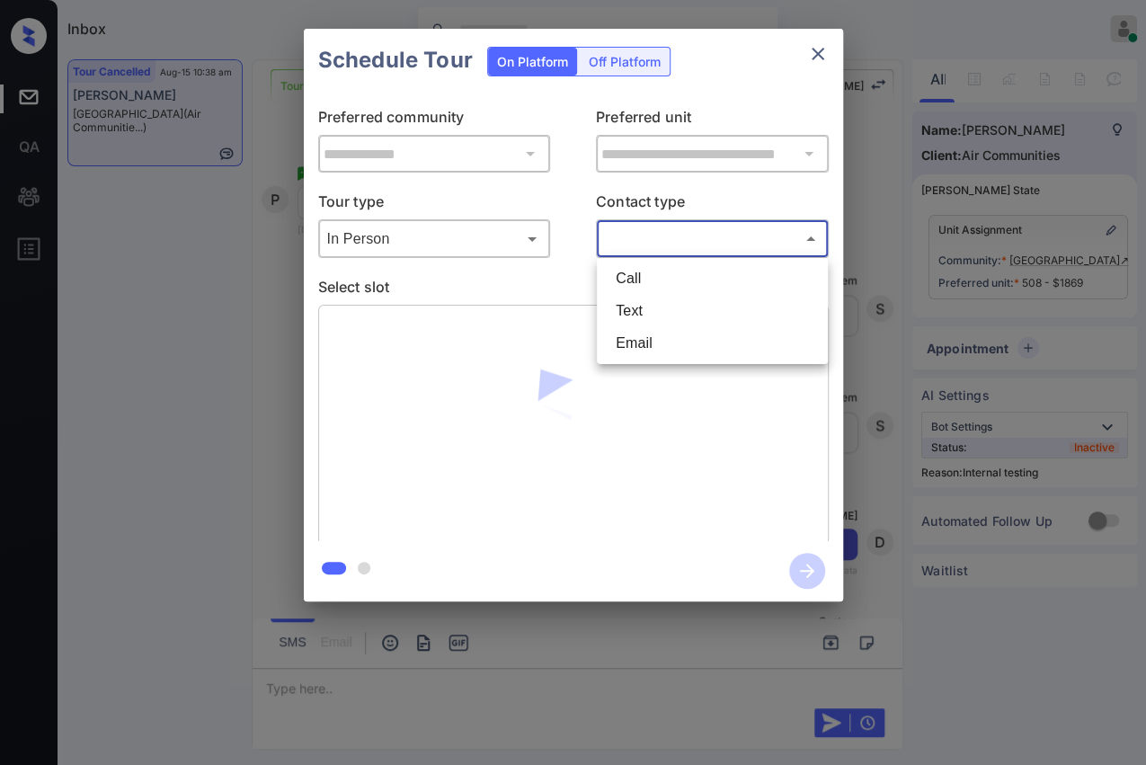
click at [642, 305] on li "Text" at bounding box center [712, 311] width 222 height 32
type input "****"
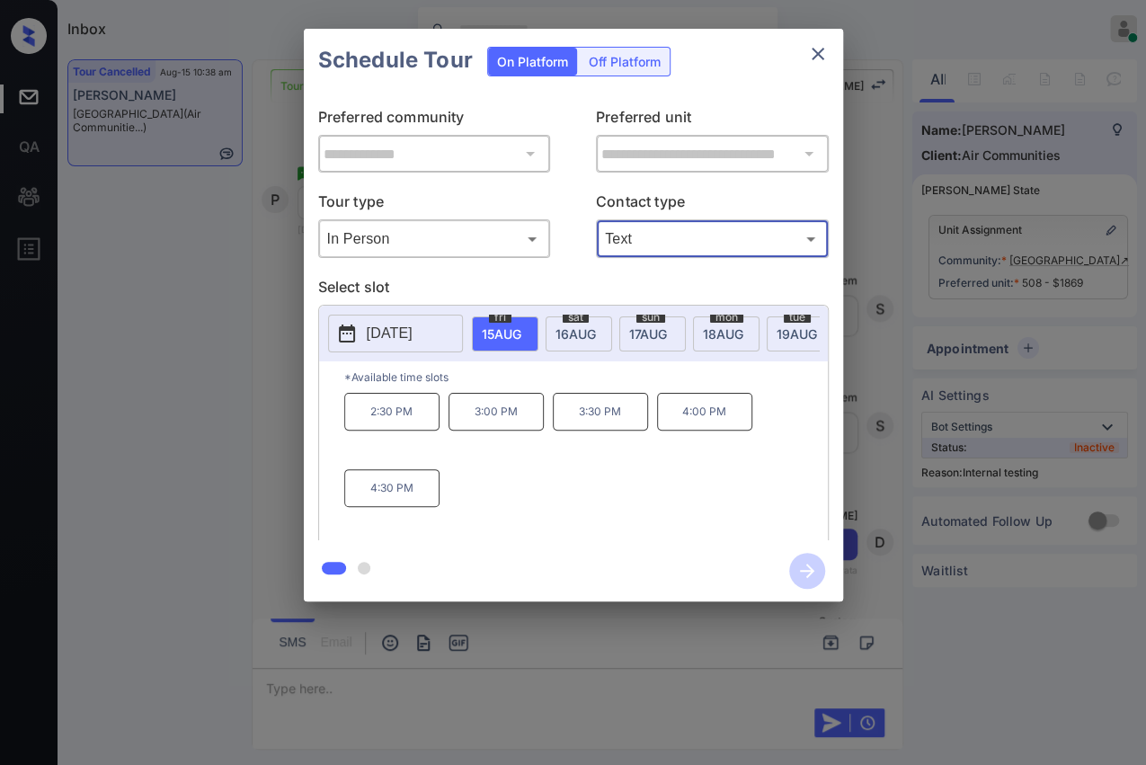
click at [246, 361] on div "**********" at bounding box center [573, 315] width 1146 height 630
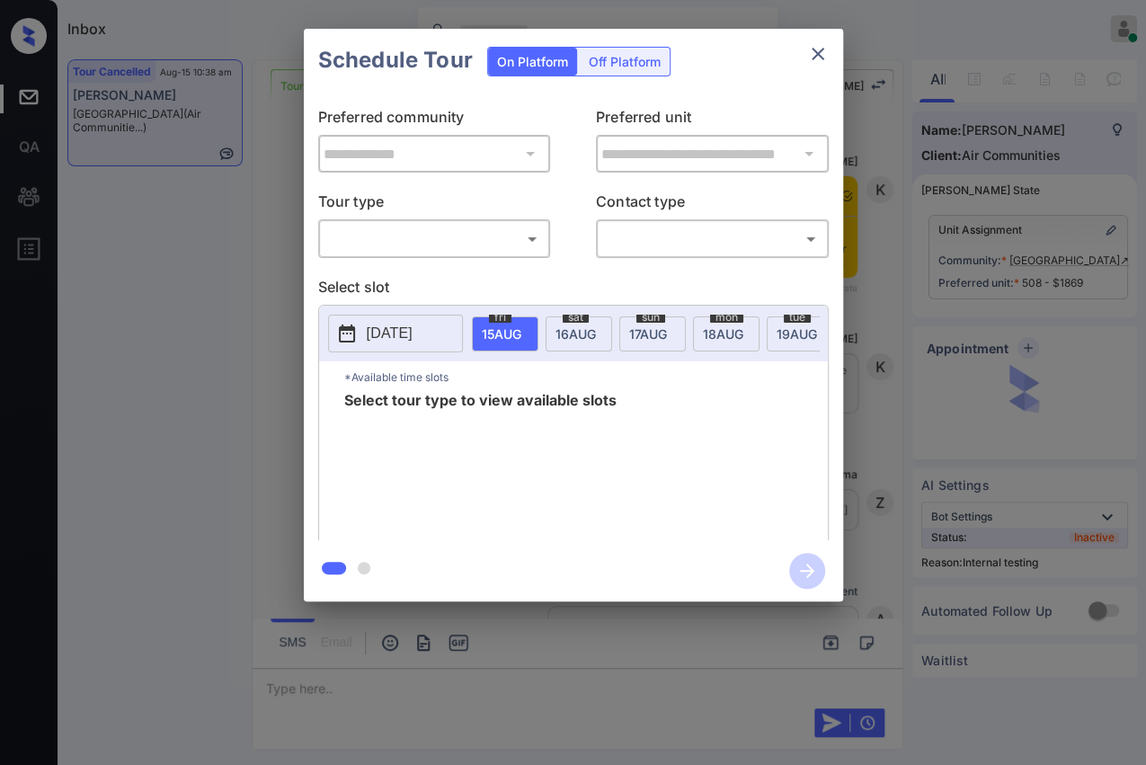
scroll to position [12624, 0]
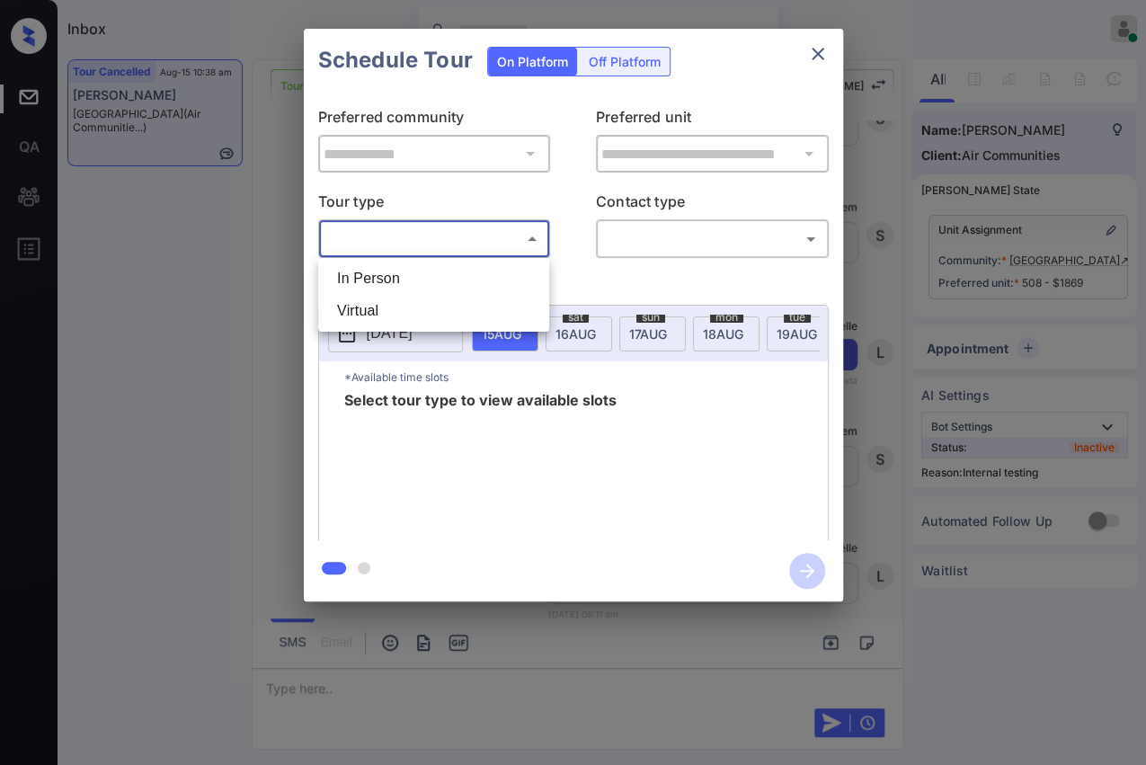
click at [407, 246] on body "Inbox [PERSON_NAME] [PERSON_NAME] Online Set yourself offline Set yourself on b…" at bounding box center [573, 382] width 1146 height 765
click at [398, 278] on li "In Person" at bounding box center [434, 278] width 222 height 32
type input "********"
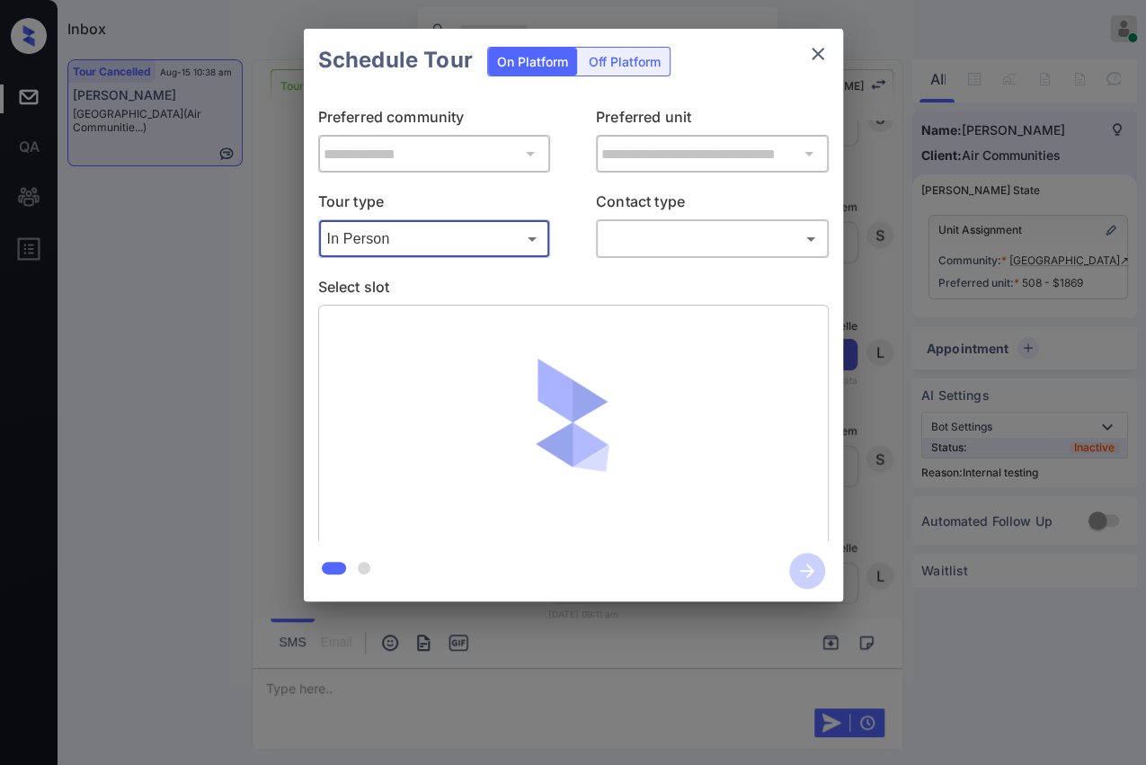
click at [645, 232] on body "Inbox [PERSON_NAME] [PERSON_NAME] Online Set yourself offline Set yourself on b…" at bounding box center [573, 382] width 1146 height 765
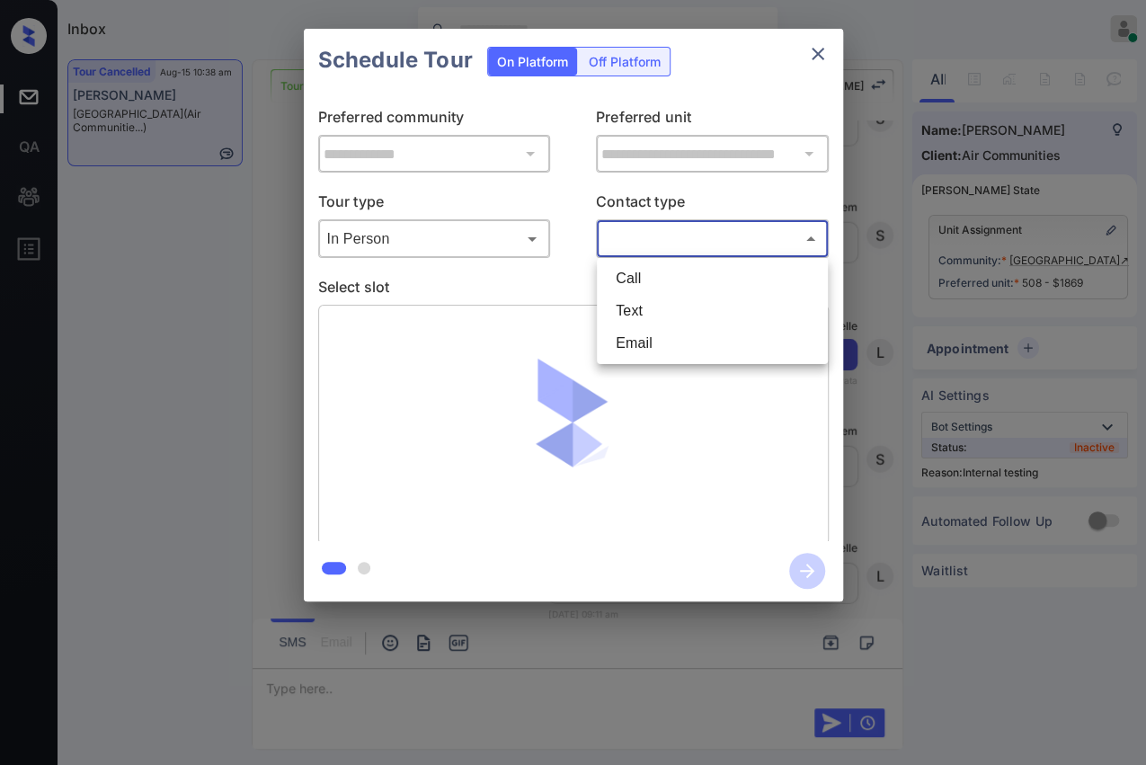
click at [645, 305] on li "Text" at bounding box center [712, 311] width 222 height 32
type input "****"
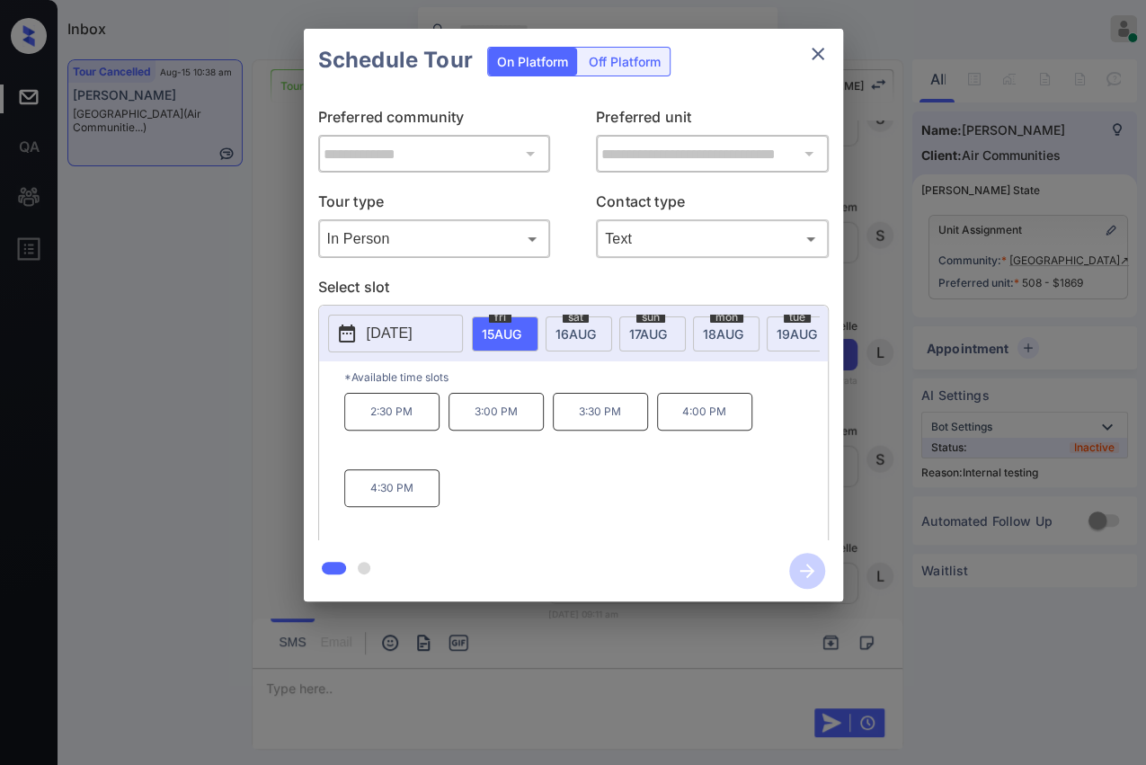
click at [400, 499] on p "4:30 PM" at bounding box center [391, 488] width 95 height 38
click at [812, 571] on icon "button" at bounding box center [807, 571] width 14 height 14
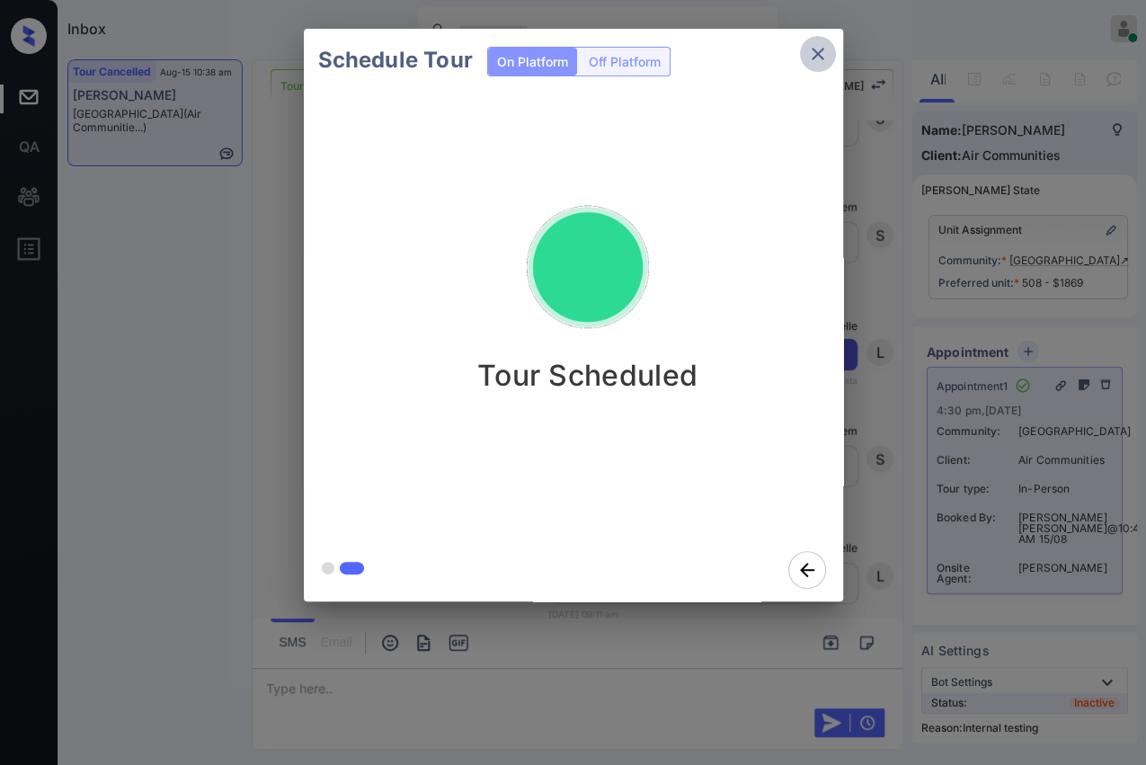
click at [808, 49] on icon "close" at bounding box center [818, 54] width 22 height 22
